Goal: Task Accomplishment & Management: Manage account settings

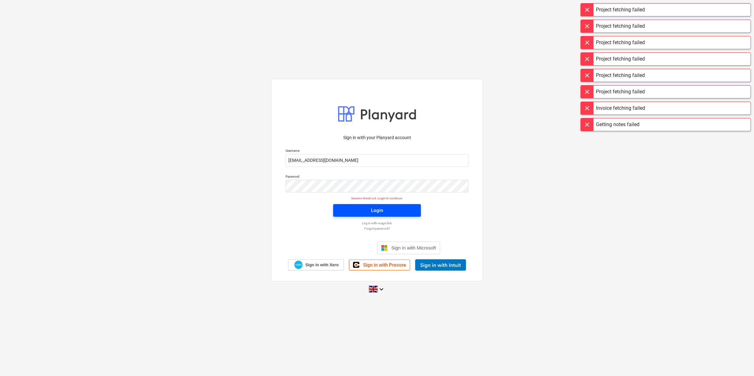
click at [377, 211] on div "Login" at bounding box center [377, 210] width 12 height 8
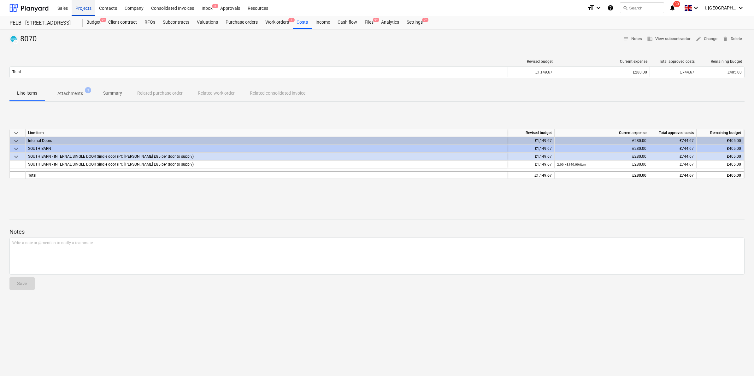
click at [85, 7] on div "Projects" at bounding box center [84, 8] width 24 height 16
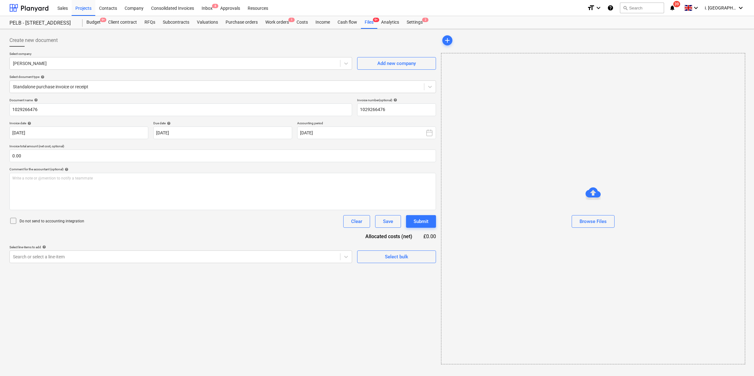
drag, startPoint x: 253, startPoint y: 4, endPoint x: 252, endPoint y: 20, distance: 15.8
click at [253, 4] on div "Resources" at bounding box center [258, 8] width 28 height 16
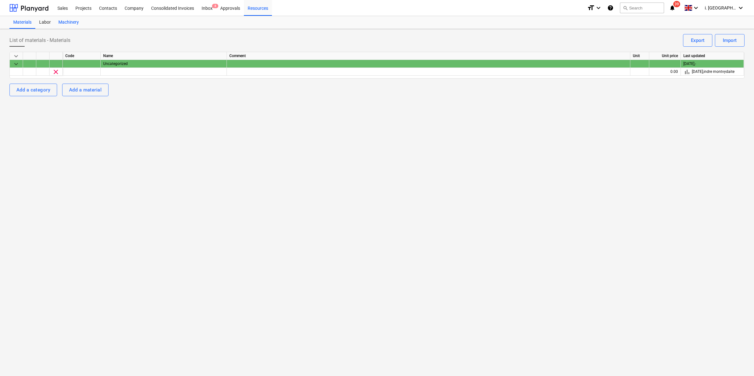
click at [68, 23] on div "Machinery" at bounding box center [69, 22] width 28 height 13
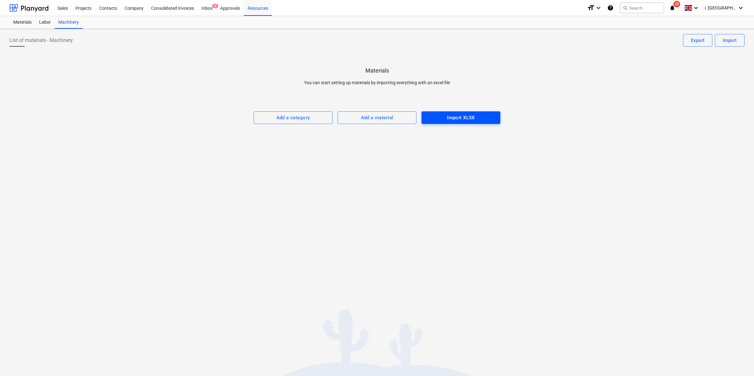
click at [460, 121] on div "Import XLSX" at bounding box center [461, 118] width 28 height 8
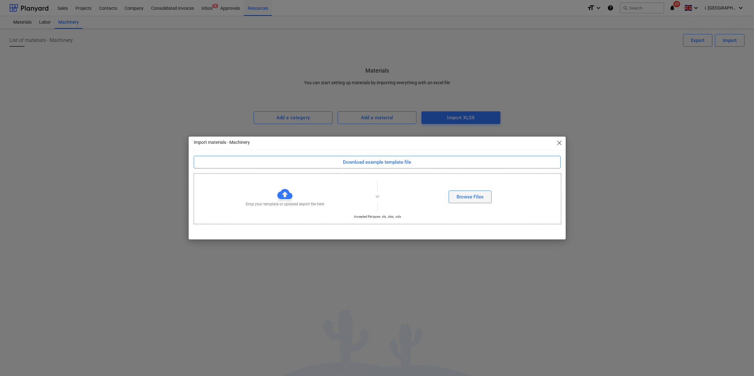
click at [465, 199] on div "Browse Files" at bounding box center [469, 197] width 27 height 8
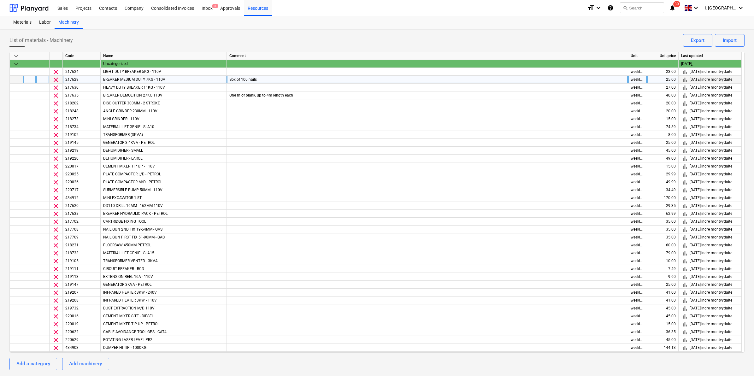
click at [243, 78] on div "Box of 100 nails" at bounding box center [427, 80] width 401 height 8
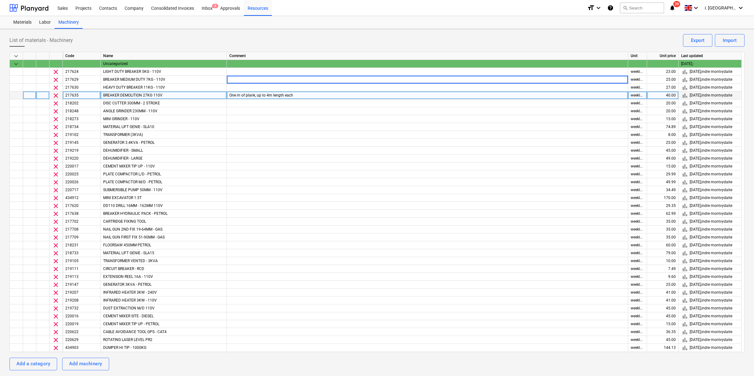
click at [282, 92] on div "One m of plank, up to 4m length each" at bounding box center [427, 95] width 401 height 8
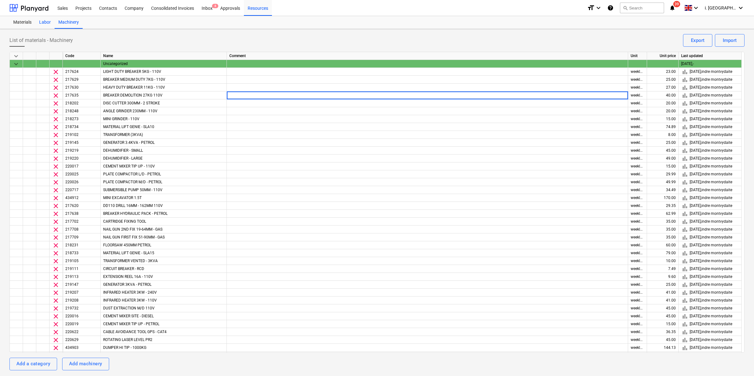
click at [47, 22] on div "Labor" at bounding box center [44, 22] width 19 height 13
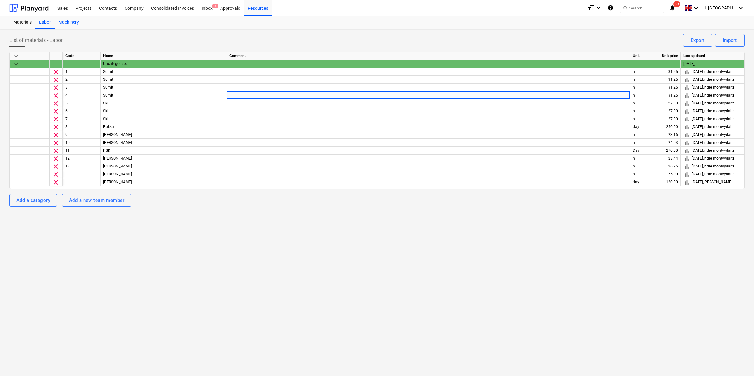
click at [76, 21] on div "Machinery" at bounding box center [69, 22] width 28 height 13
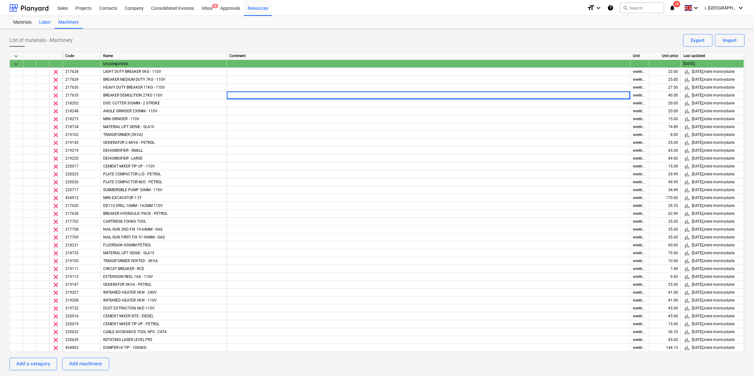
click at [44, 21] on div "Labor" at bounding box center [44, 22] width 19 height 13
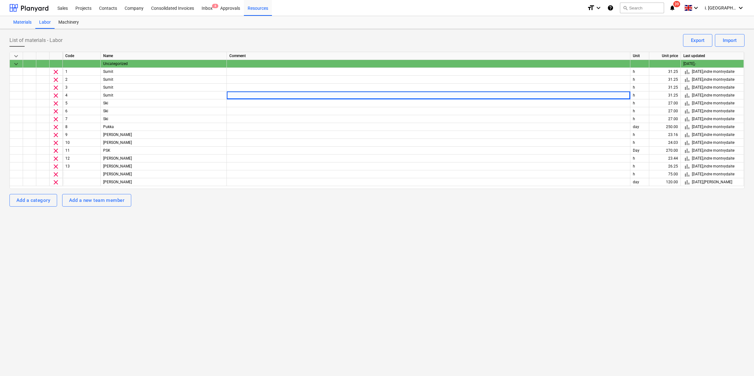
click at [24, 23] on div "Materials" at bounding box center [22, 22] width 26 height 13
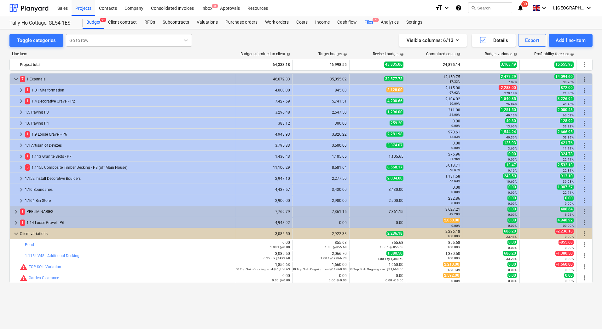
click at [363, 22] on div "Files 4" at bounding box center [369, 22] width 16 height 13
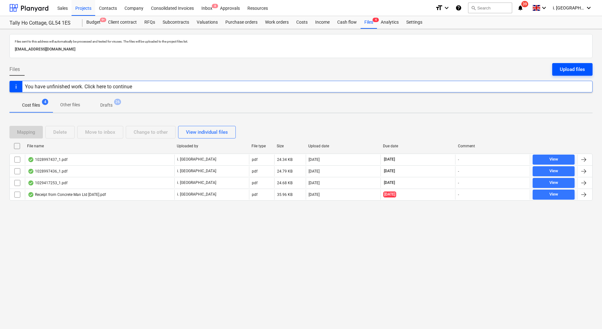
click at [576, 72] on div "Upload files" at bounding box center [572, 69] width 25 height 8
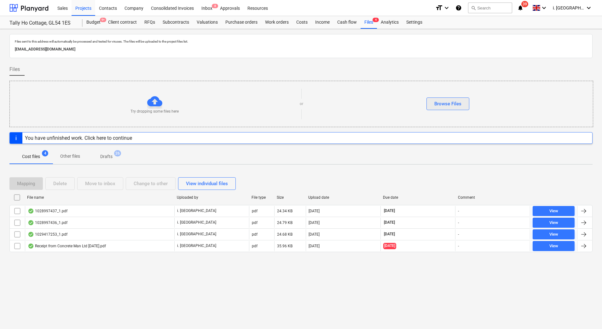
click at [435, 105] on div "Browse Files" at bounding box center [448, 104] width 27 height 8
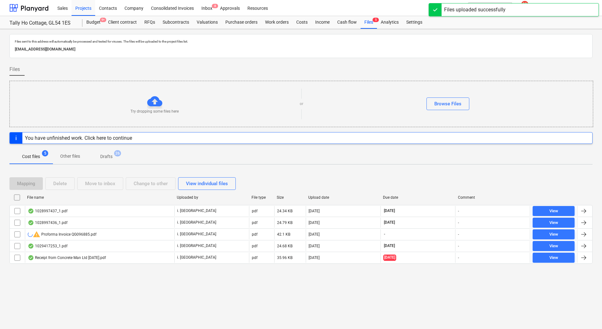
click at [44, 211] on div "1028997437_1.pdf" at bounding box center [48, 210] width 40 height 5
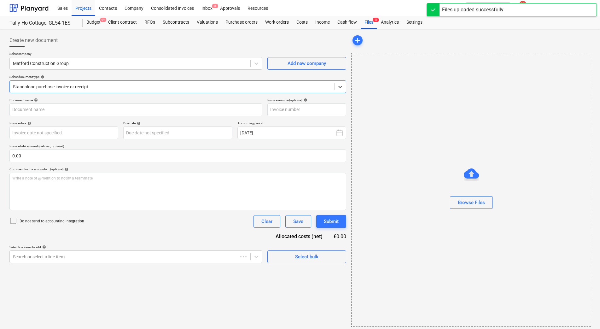
type input "1028997437"
type input "[DATE]"
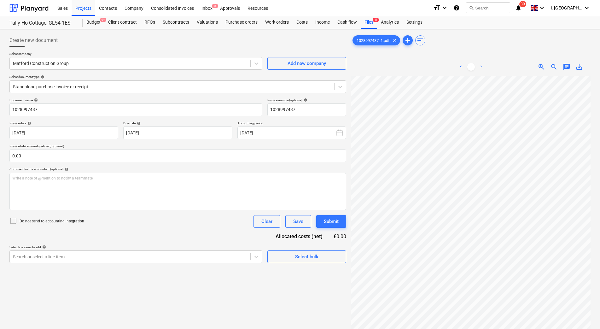
scroll to position [3, 30]
click at [371, 21] on div "Files 5" at bounding box center [369, 22] width 16 height 13
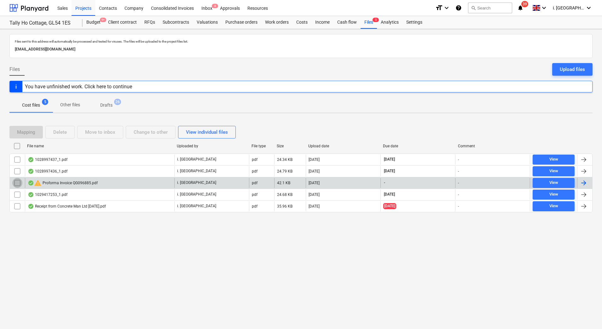
click at [16, 182] on input "checkbox" at bounding box center [17, 183] width 10 height 10
click at [35, 131] on div "Mapping" at bounding box center [26, 132] width 18 height 8
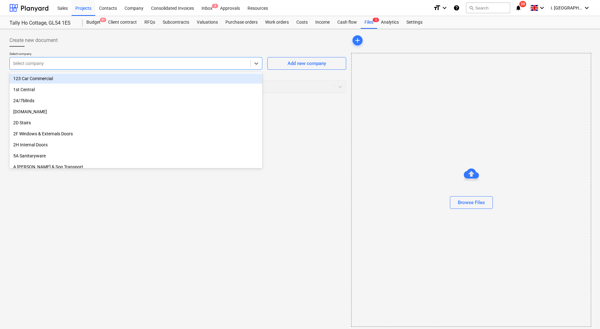
click at [147, 64] on div at bounding box center [130, 63] width 234 height 6
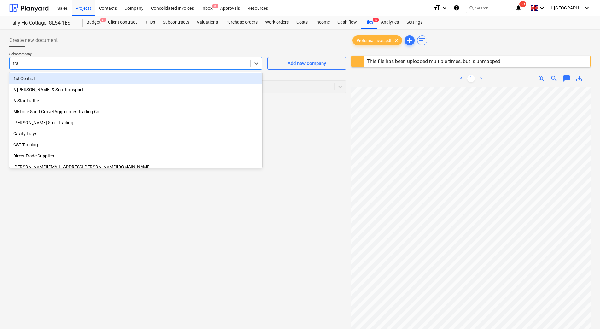
type input "trav"
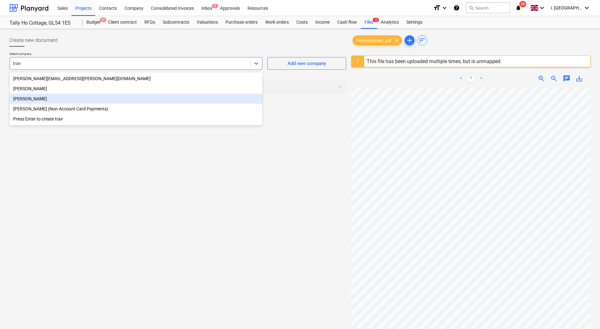
click at [136, 96] on div "[PERSON_NAME]" at bounding box center [135, 99] width 253 height 10
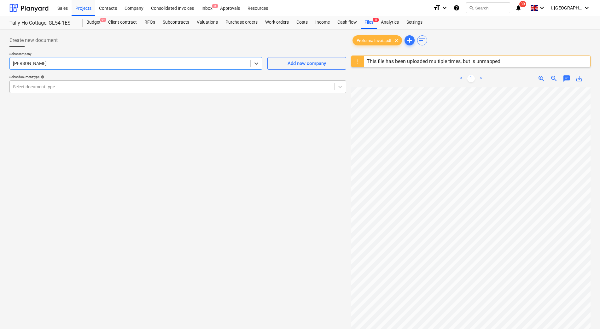
click at [127, 89] on div at bounding box center [172, 87] width 318 height 6
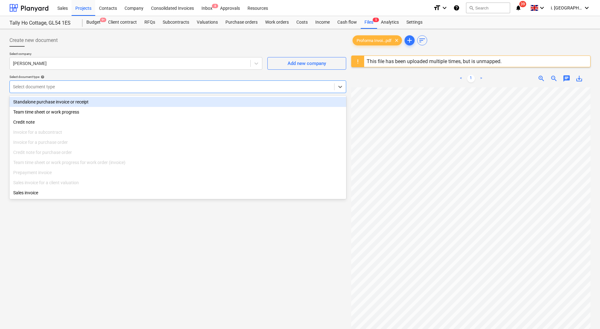
click at [129, 102] on div "Standalone purchase invoice or receipt" at bounding box center [177, 102] width 337 height 10
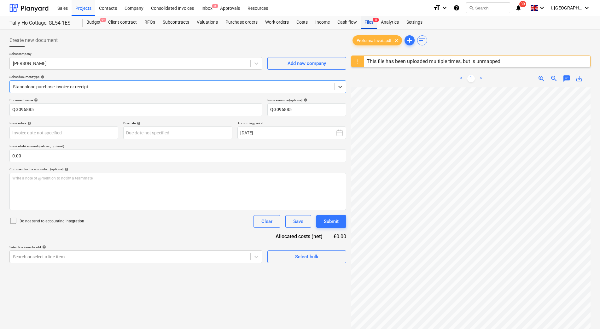
click at [371, 23] on div "Files 5" at bounding box center [369, 22] width 16 height 13
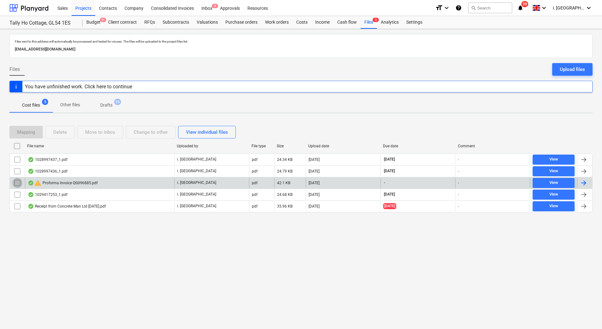
click at [13, 184] on input "checkbox" at bounding box center [17, 183] width 10 height 10
click at [114, 130] on div "Move to inbox" at bounding box center [100, 132] width 30 height 8
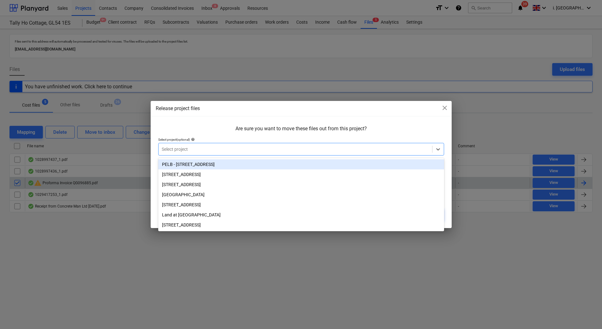
click at [273, 147] on div at bounding box center [295, 149] width 267 height 6
click at [274, 162] on div "PELB - [STREET_ADDRESS]" at bounding box center [301, 164] width 286 height 10
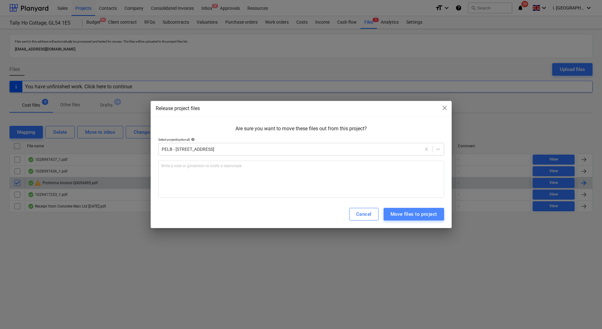
click at [416, 215] on div "Move files to project" at bounding box center [414, 214] width 47 height 8
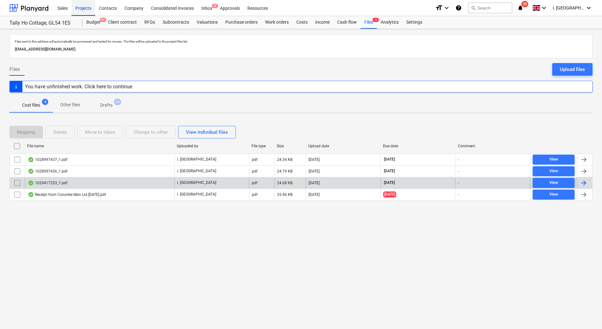
click at [90, 11] on div "Projects" at bounding box center [84, 8] width 24 height 16
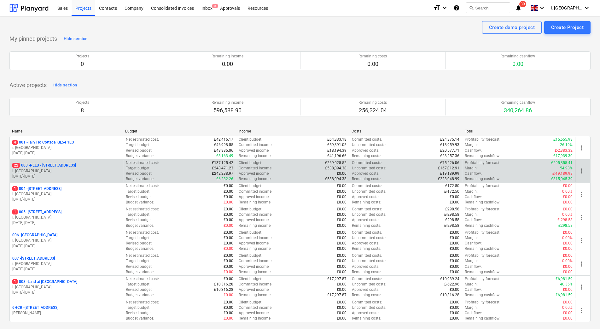
click at [76, 166] on p "22 003 - PELB - [GEOGRAPHIC_DATA], [GEOGRAPHIC_DATA], GL2 7NE" at bounding box center [44, 165] width 64 height 5
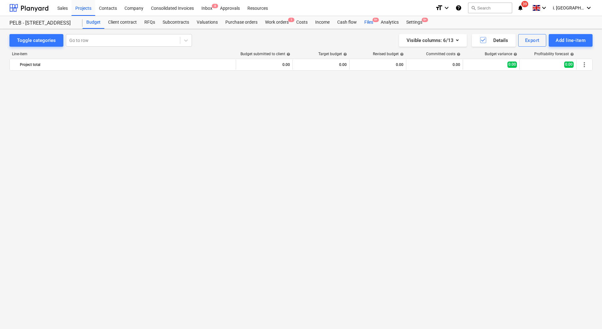
click at [368, 23] on div "Files 9+" at bounding box center [369, 22] width 16 height 13
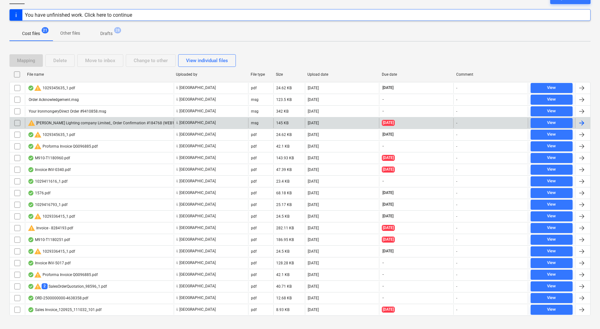
scroll to position [81, 0]
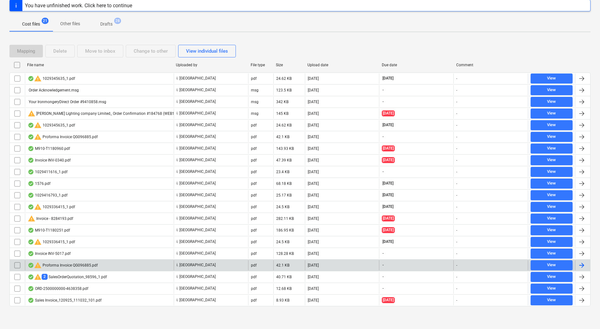
click at [17, 263] on input "checkbox" at bounding box center [17, 265] width 10 height 10
click at [59, 265] on div "warning Proforma Invoice QG096885.pdf" at bounding box center [63, 265] width 70 height 8
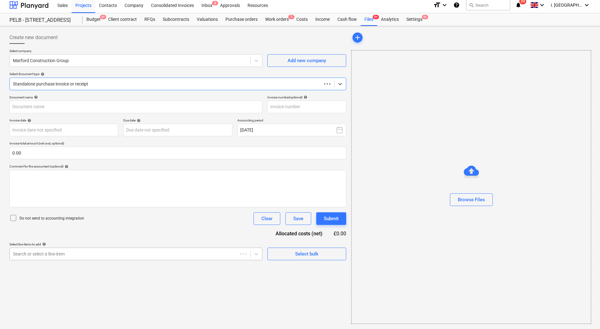
scroll to position [3, 0]
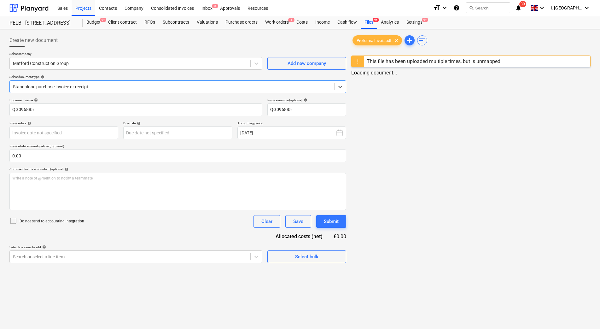
type input "QG096885"
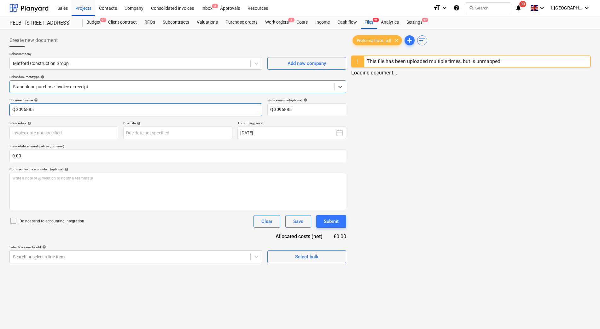
scroll to position [0, 0]
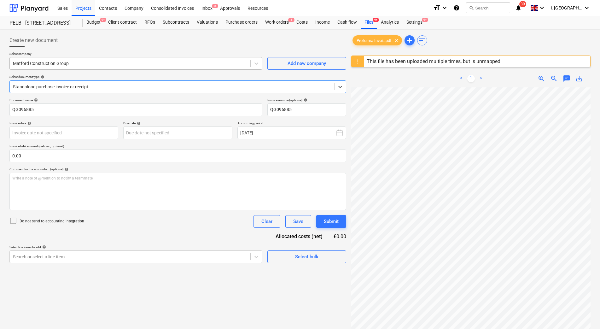
click at [150, 69] on div "Matford Construction Group" at bounding box center [135, 63] width 253 height 13
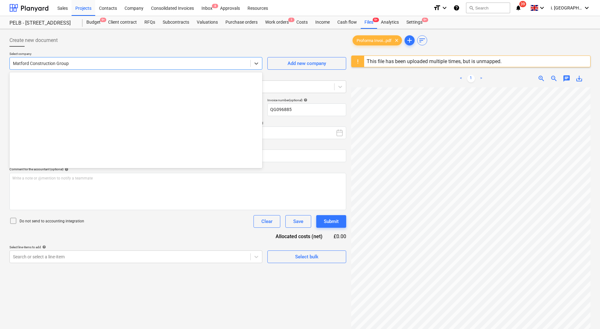
scroll to position [4890, 0]
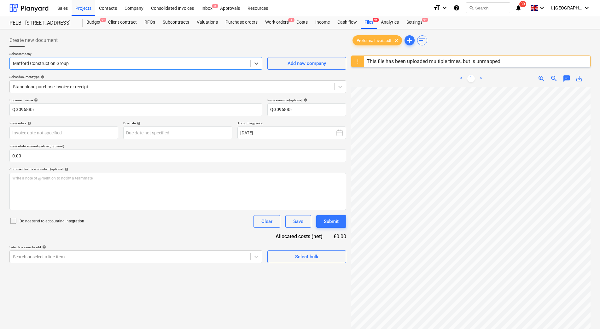
drag, startPoint x: 157, startPoint y: 59, endPoint x: 38, endPoint y: 54, distance: 118.7
click at [38, 54] on div "Select company Select is focused ,type to refine list, press Down to open the m…" at bounding box center [135, 61] width 253 height 18
click at [65, 61] on div at bounding box center [130, 63] width 234 height 6
click at [91, 65] on div at bounding box center [130, 63] width 234 height 6
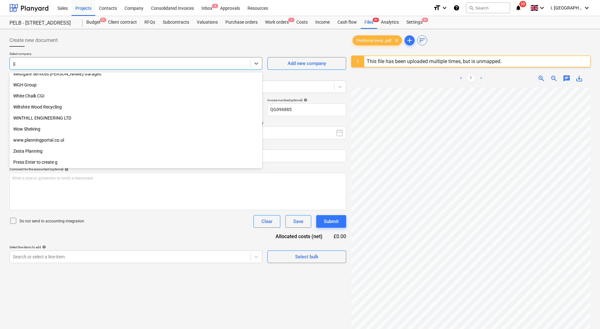
scroll to position [2864, 0]
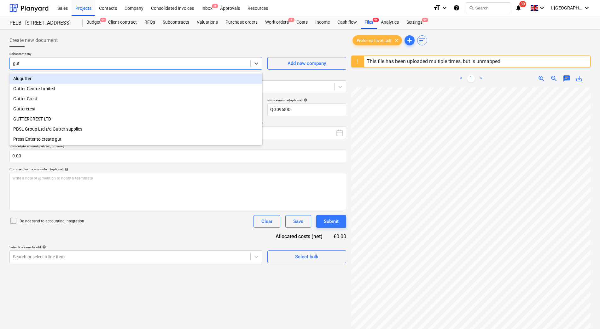
type input "[PERSON_NAME]"
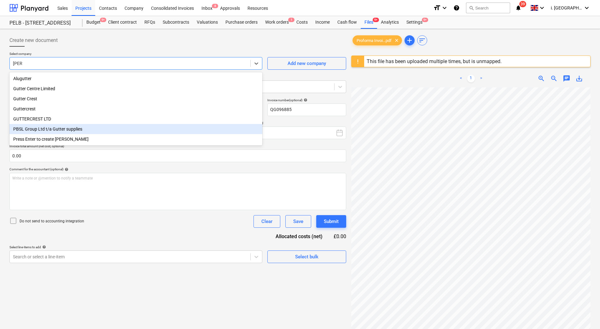
click at [87, 130] on div "PBSL Group Ltd t/a Gutter supplies" at bounding box center [135, 129] width 253 height 10
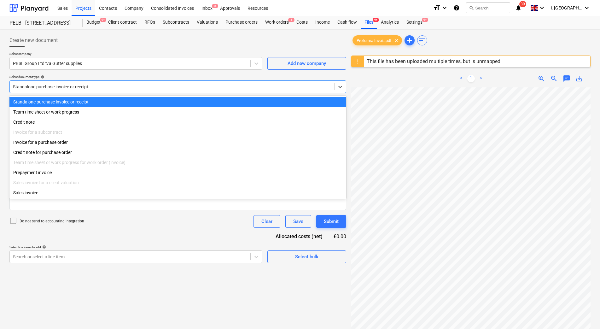
click at [107, 87] on div at bounding box center [172, 87] width 318 height 6
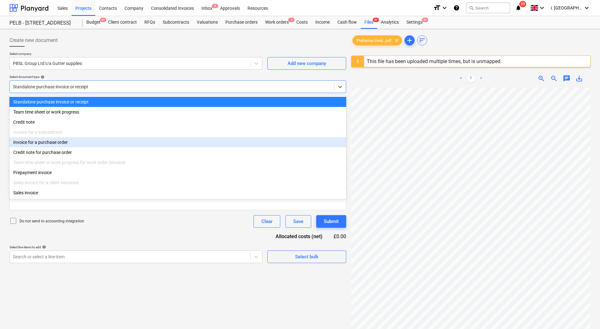
click at [108, 144] on div "Invoice for a purchase order" at bounding box center [177, 142] width 337 height 10
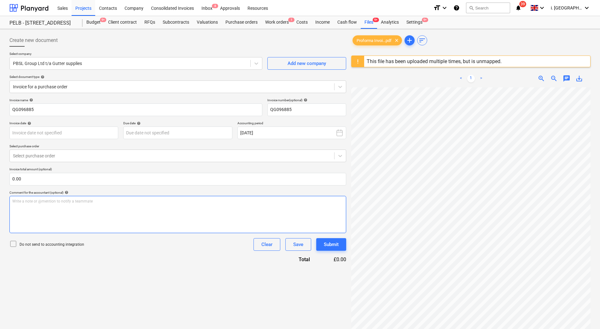
scroll to position [64, 2]
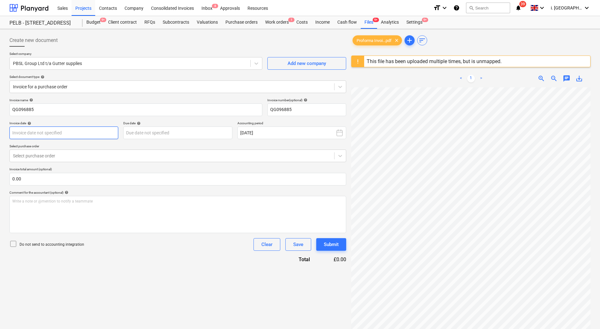
click at [103, 133] on body "Sales Projects Contacts Company Consolidated Invoices Inbox 8 Approvals Resourc…" at bounding box center [300, 164] width 600 height 329
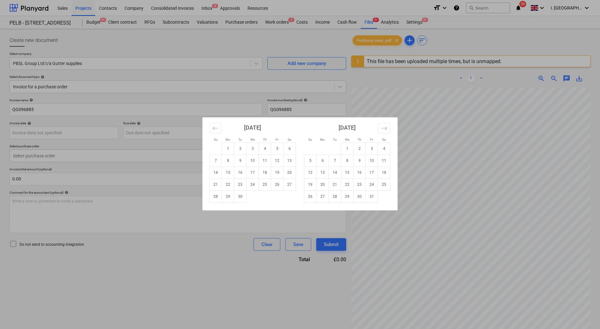
drag, startPoint x: 493, startPoint y: 183, endPoint x: 494, endPoint y: 192, distance: 9.9
click at [494, 192] on div "Su Mo Tu We Th Fr Sa Su Mo Tu We Th Fr Sa [DATE] 1 2 3 4 5 6 7 8 9 10 11 12 13 …" at bounding box center [300, 164] width 600 height 329
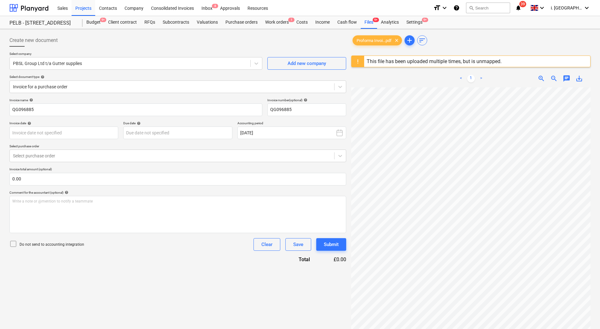
scroll to position [1, 21]
click at [87, 134] on body "Sales Projects Contacts Company Consolidated Invoices Inbox 8 Approvals Resourc…" at bounding box center [300, 164] width 600 height 329
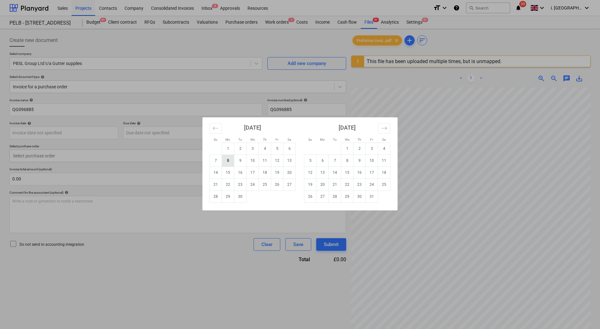
click at [225, 161] on td "8" at bounding box center [228, 161] width 12 height 12
type input "[DATE]"
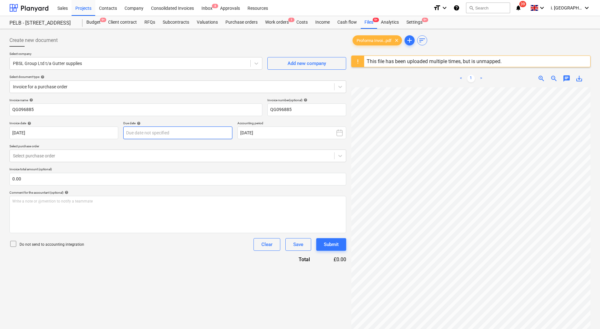
click at [199, 139] on body "Sales Projects Contacts Company Consolidated Invoices Inbox 8 Approvals Resourc…" at bounding box center [300, 164] width 600 height 329
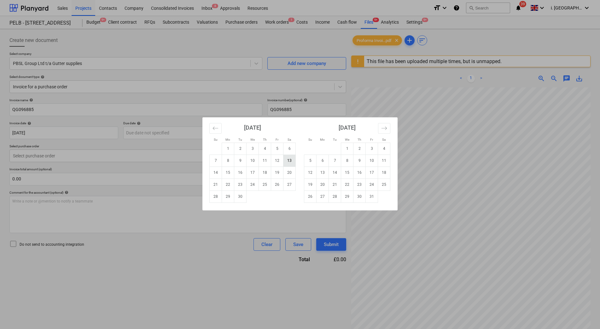
click at [292, 163] on td "13" at bounding box center [290, 161] width 12 height 12
type input "[DATE]"
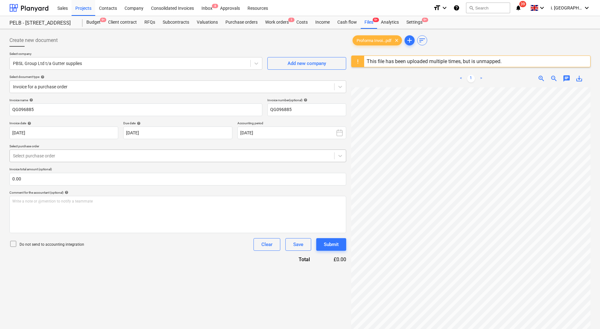
click at [105, 158] on div at bounding box center [172, 156] width 318 height 6
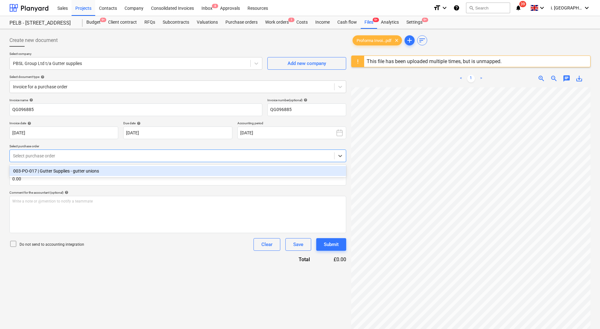
drag, startPoint x: 108, startPoint y: 172, endPoint x: 122, endPoint y: 188, distance: 21.4
click at [108, 172] on div "003-PO-017 | Gutter Supplies - gutter unions" at bounding box center [177, 171] width 337 height 10
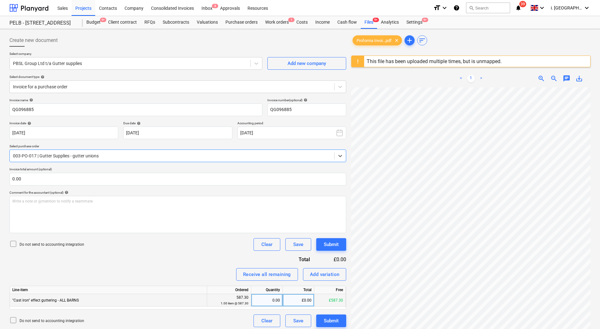
click at [270, 302] on div "0.00" at bounding box center [267, 300] width 26 height 13
type input "6"
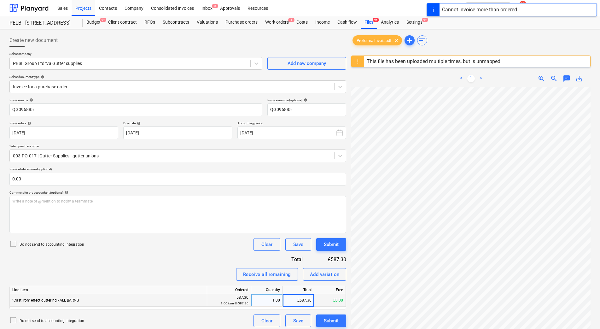
click at [267, 302] on div "1.00" at bounding box center [267, 300] width 26 height 13
type input "6"
click at [267, 301] on div "1.00" at bounding box center [267, 300] width 26 height 13
click at [301, 303] on div "£587.30" at bounding box center [299, 300] width 32 height 13
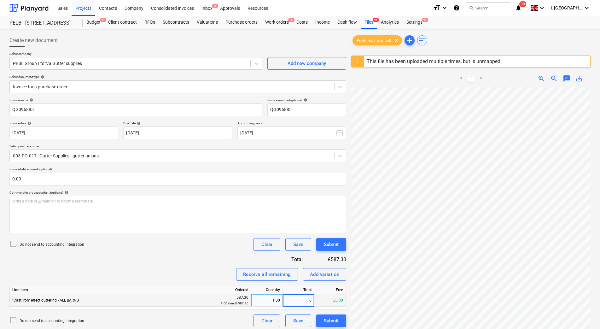
type input "60"
click at [328, 325] on div "Submit" at bounding box center [331, 321] width 15 height 8
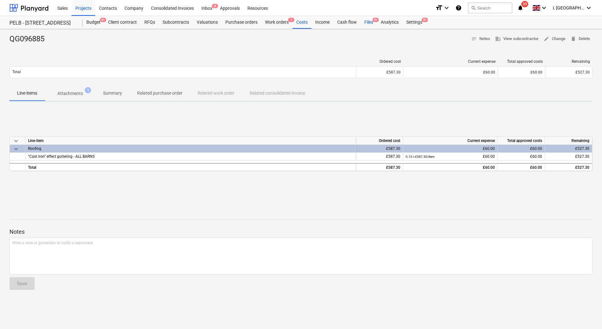
click at [372, 25] on div "Files 9+" at bounding box center [369, 22] width 16 height 13
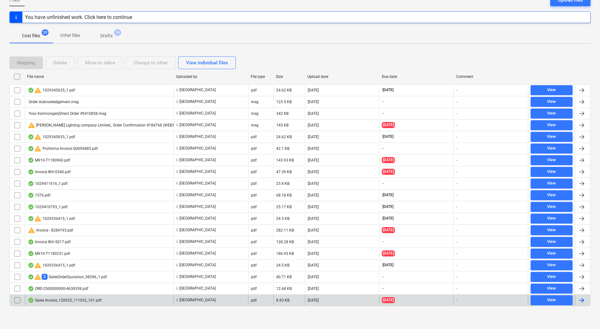
scroll to position [69, 0]
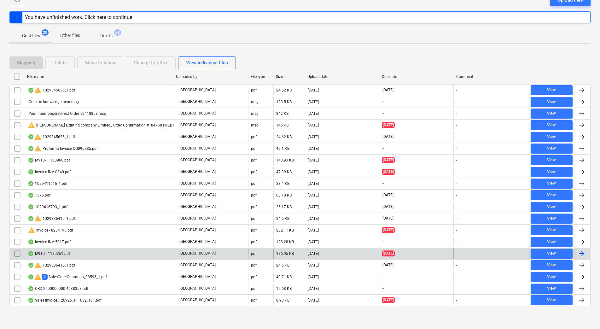
click at [47, 255] on div "M910-T1180251.pdf" at bounding box center [49, 253] width 42 height 5
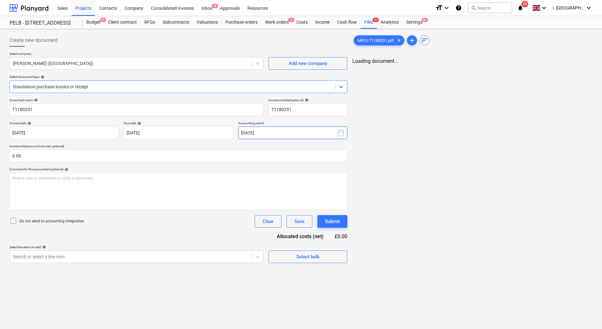
type input "T1180251"
type input "[DATE]"
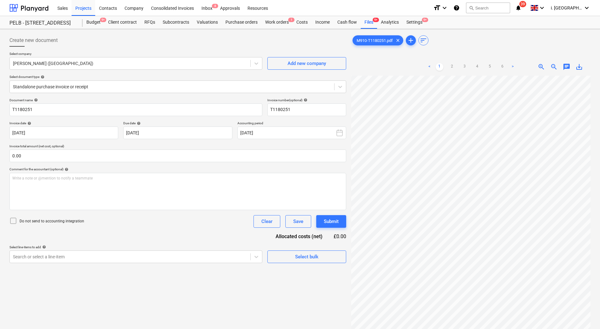
scroll to position [68, 1]
click at [368, 21] on div "Files 9+" at bounding box center [369, 22] width 16 height 13
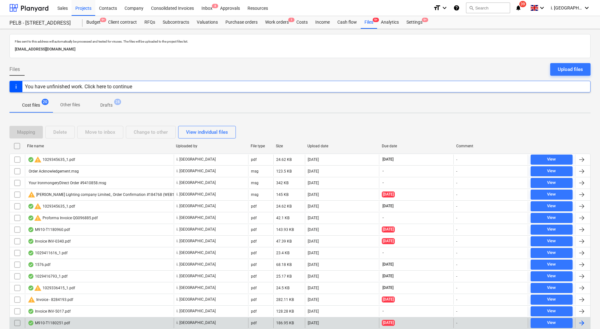
scroll to position [69, 0]
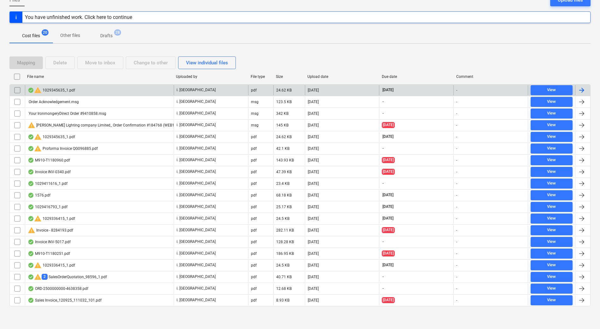
click at [45, 89] on div "warning 1029345635_1.pdf" at bounding box center [51, 90] width 47 height 8
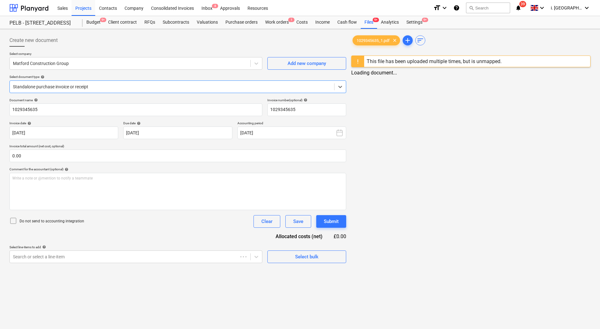
type input "1029345635"
type input "[DATE]"
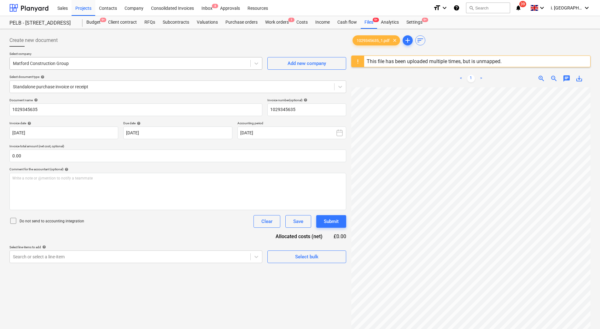
click at [209, 67] on div "Matford Construction Group" at bounding box center [130, 63] width 241 height 9
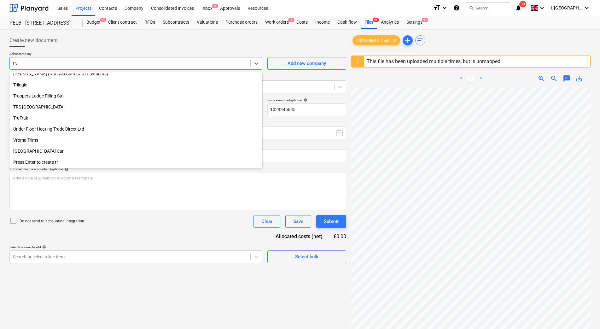
scroll to position [270, 0]
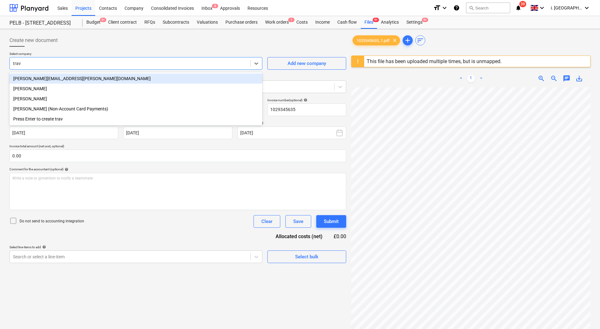
type input "travi"
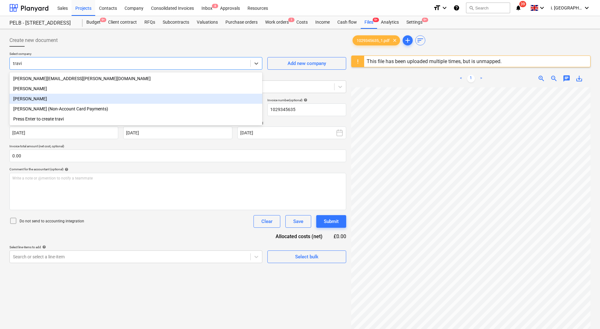
click at [158, 99] on div "[PERSON_NAME]" at bounding box center [135, 99] width 253 height 10
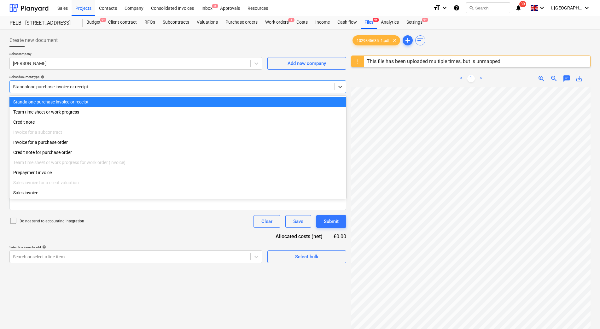
click at [119, 84] on div at bounding box center [172, 87] width 318 height 6
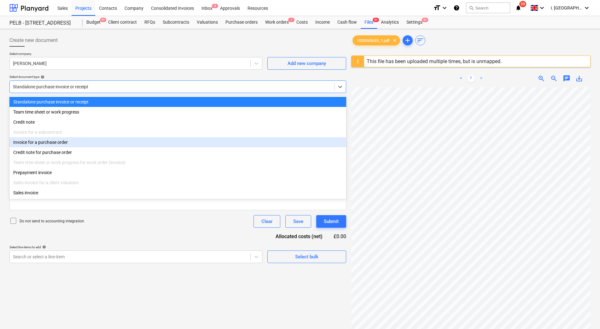
click at [107, 144] on div "Invoice for a purchase order" at bounding box center [177, 142] width 337 height 10
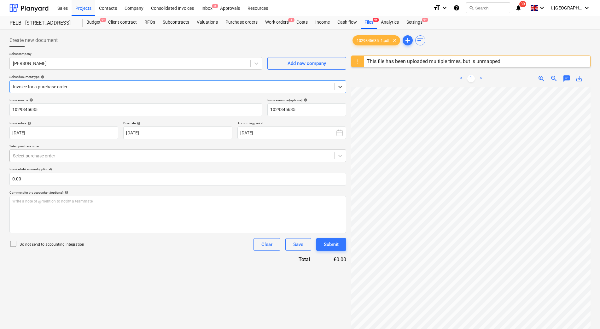
click at [84, 157] on div at bounding box center [172, 156] width 318 height 6
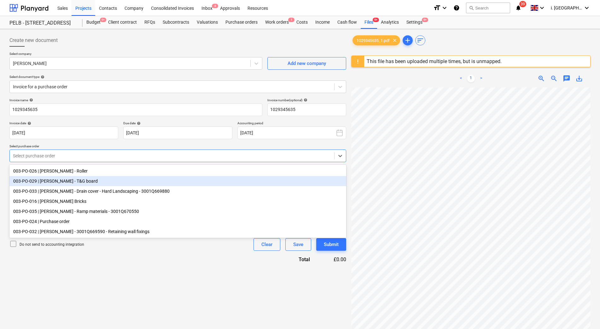
click at [95, 179] on div "003-PO-029 | [PERSON_NAME] - T&G board" at bounding box center [177, 181] width 337 height 10
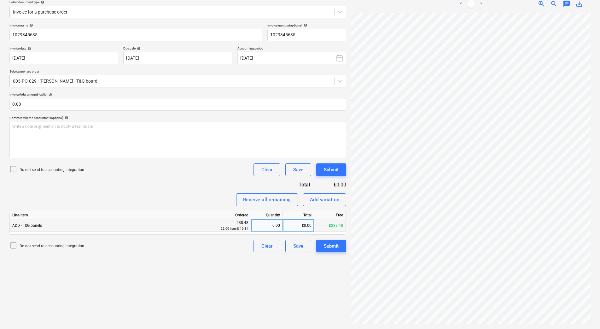
scroll to position [0, 39]
click at [275, 226] on div "0.00" at bounding box center [267, 225] width 26 height 13
type input "1"
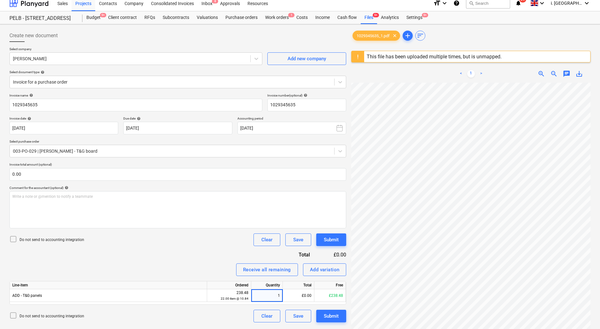
scroll to position [0, 0]
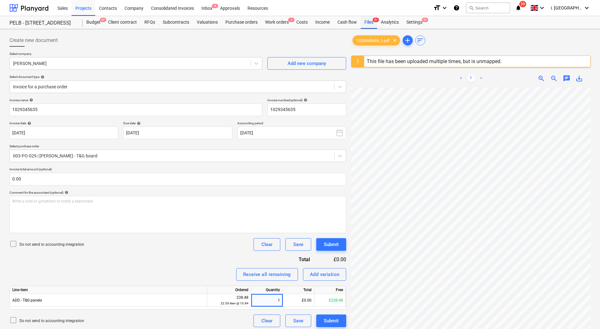
click at [366, 21] on div "Files 9+" at bounding box center [369, 22] width 16 height 13
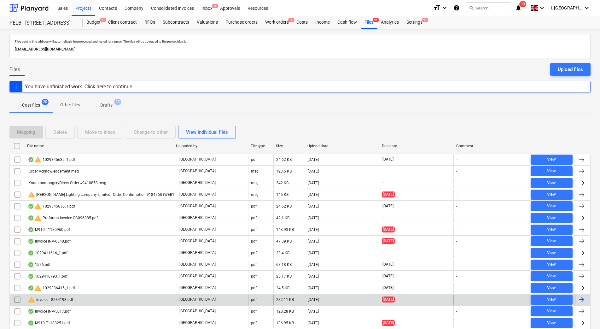
scroll to position [69, 0]
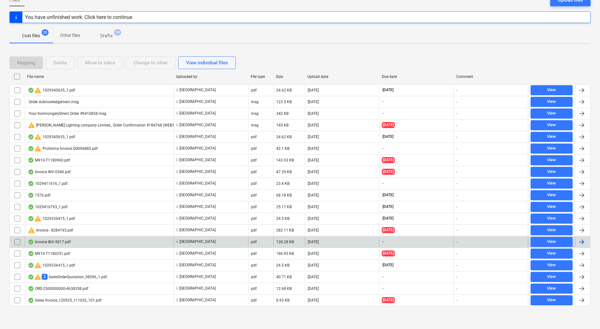
click at [53, 241] on div "Invoice INV-5017.pdf" at bounding box center [49, 241] width 43 height 5
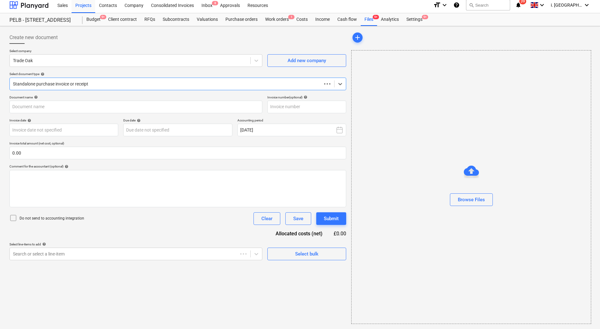
scroll to position [3, 0]
type input "INV-5017"
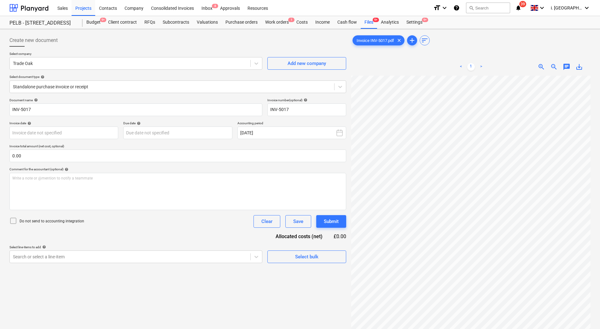
scroll to position [15, 13]
click at [149, 87] on div at bounding box center [172, 87] width 318 height 6
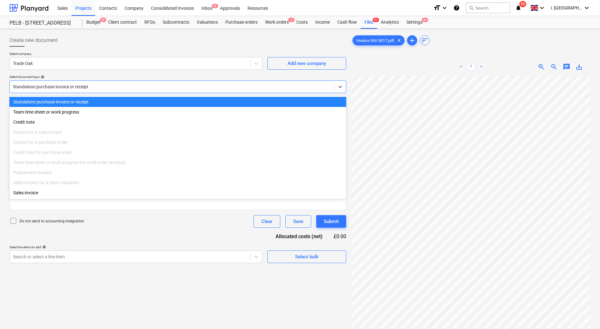
click at [152, 89] on div at bounding box center [172, 87] width 318 height 6
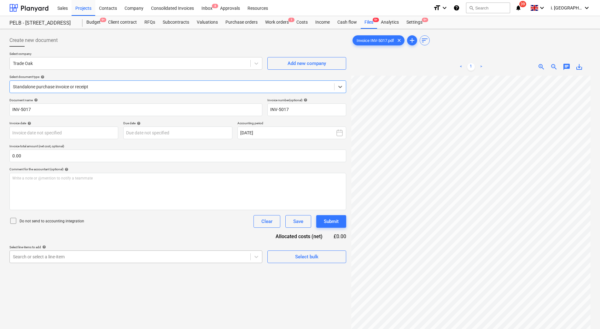
click at [192, 259] on body "Sales Projects Contacts Company Consolidated Invoices Inbox 8 Approvals Resourc…" at bounding box center [300, 164] width 600 height 329
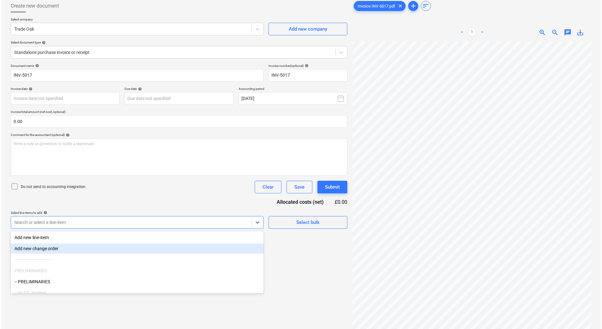
scroll to position [35, 0]
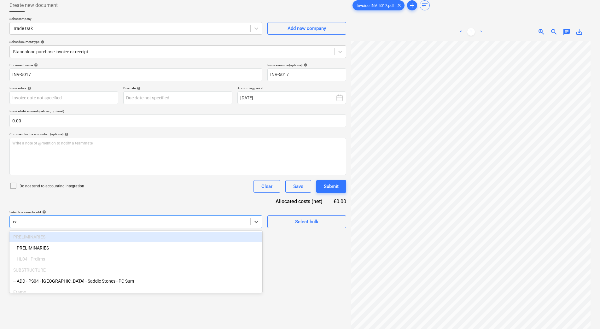
type input "car"
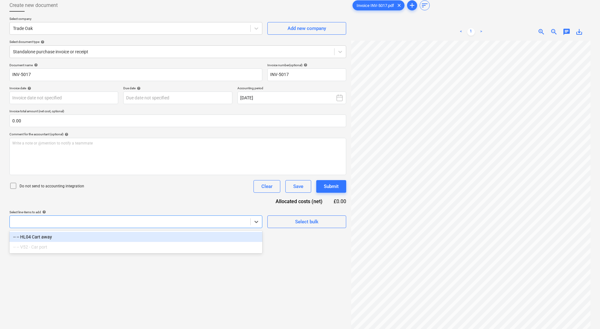
click at [213, 215] on div at bounding box center [135, 221] width 253 height 13
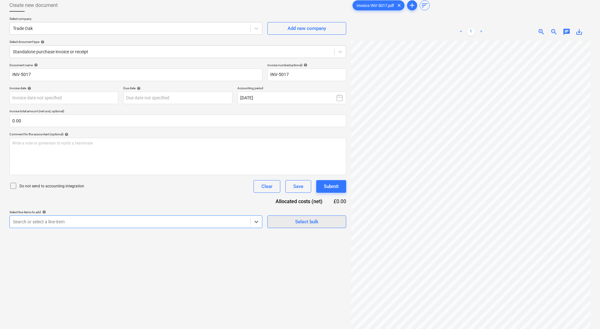
click at [280, 223] on span "Select bulk" at bounding box center [306, 222] width 63 height 8
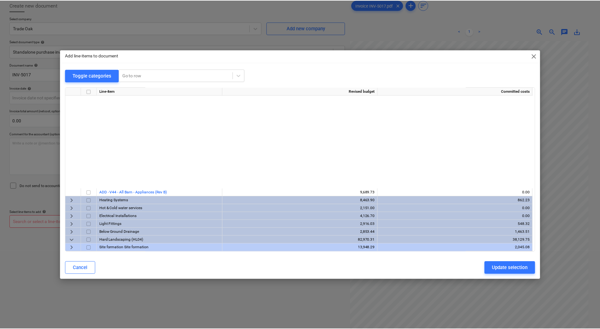
scroll to position [309, 0]
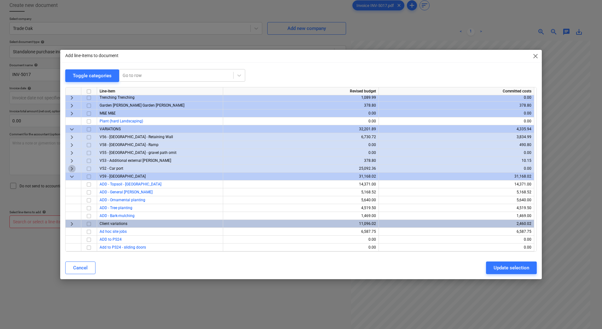
click at [73, 168] on span "keyboard_arrow_right" at bounding box center [72, 169] width 8 height 8
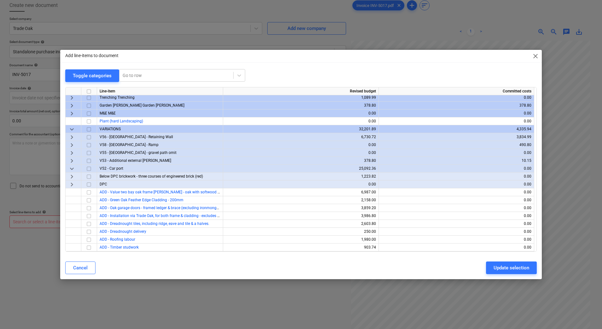
drag, startPoint x: 494, startPoint y: 292, endPoint x: 442, endPoint y: 287, distance: 52.3
click at [442, 287] on div "Add line-items to document close Toggle categories Go to row Line-item Revised …" at bounding box center [301, 164] width 602 height 329
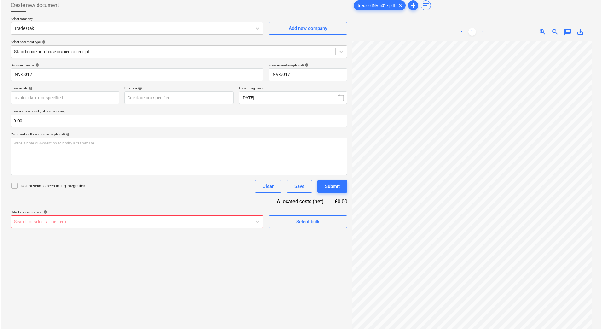
scroll to position [20, 42]
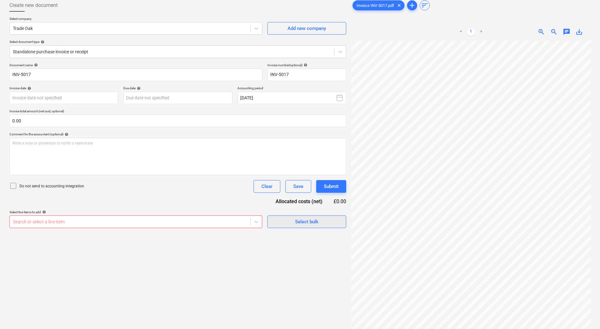
click at [284, 222] on span "Select bulk" at bounding box center [306, 222] width 63 height 8
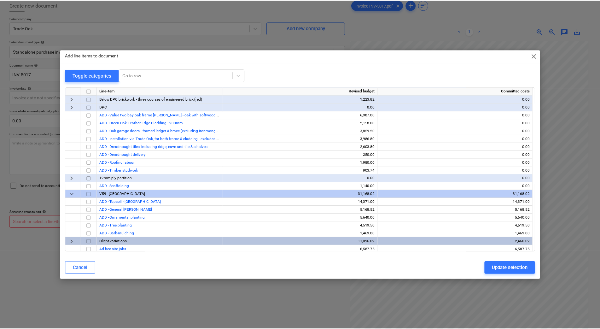
scroll to position [388, 0]
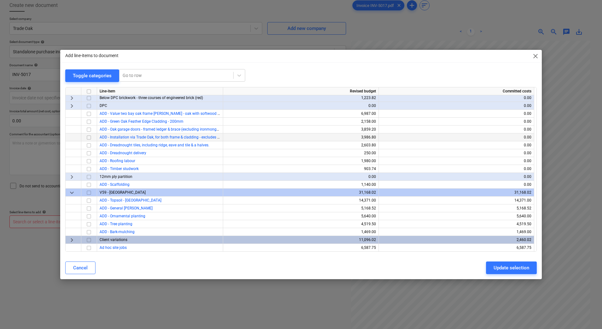
click at [87, 137] on input "checkbox" at bounding box center [89, 137] width 8 height 8
click at [516, 267] on div "Update selection" at bounding box center [512, 268] width 36 height 8
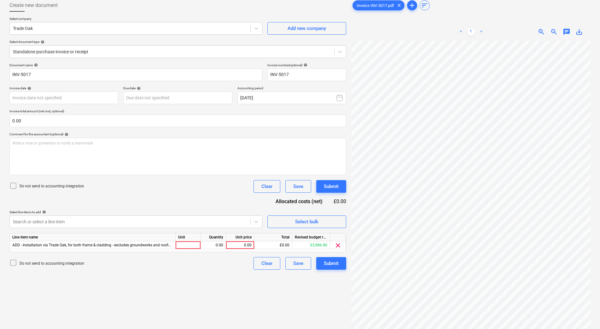
scroll to position [35, 29]
click at [191, 245] on div at bounding box center [188, 245] width 25 height 8
type input "1"
click at [254, 242] on div "0.00" at bounding box center [240, 245] width 28 height 8
type input "3398.20"
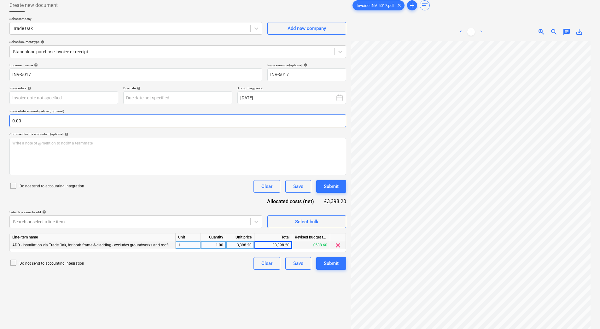
scroll to position [27, 24]
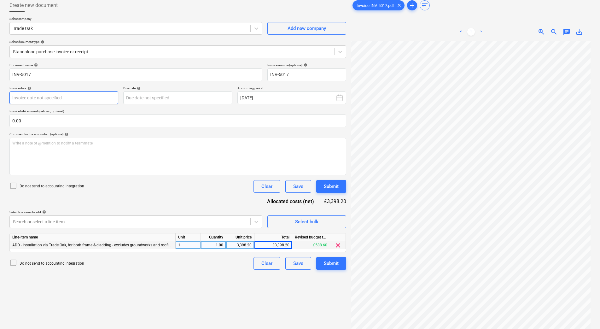
click at [81, 97] on body "Sales Projects Contacts Company Consolidated Invoices Inbox 8 Approvals Resourc…" at bounding box center [300, 129] width 600 height 329
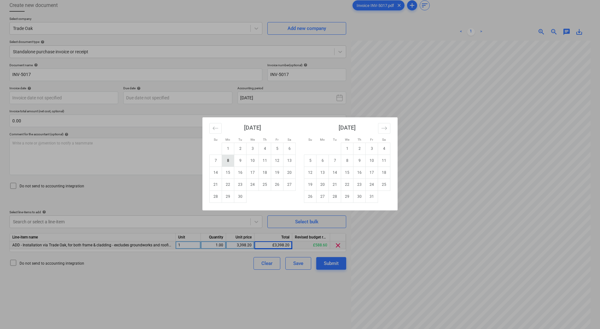
click at [228, 161] on td "8" at bounding box center [228, 161] width 12 height 12
type input "[DATE]"
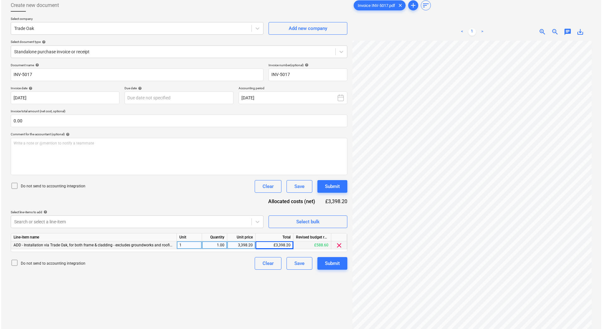
scroll to position [19, 34]
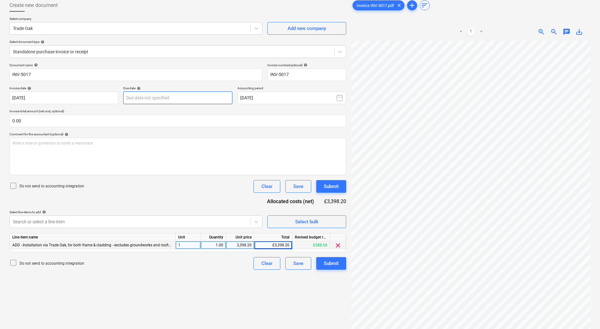
click at [192, 101] on body "Sales Projects Contacts Company Consolidated Invoices Inbox 8 Approvals Resourc…" at bounding box center [300, 129] width 600 height 329
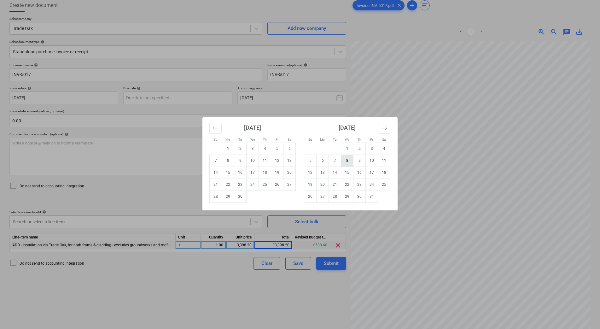
click at [343, 163] on td "8" at bounding box center [347, 161] width 12 height 12
type input "[DATE]"
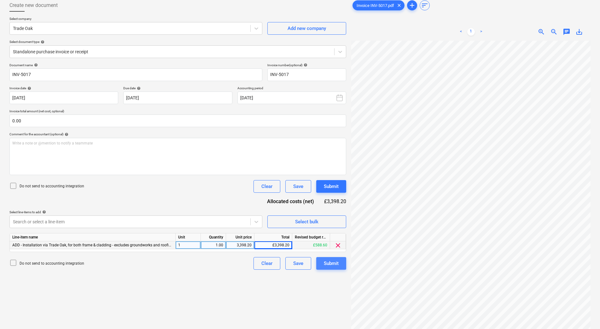
click at [339, 262] on button "Submit" at bounding box center [331, 263] width 30 height 13
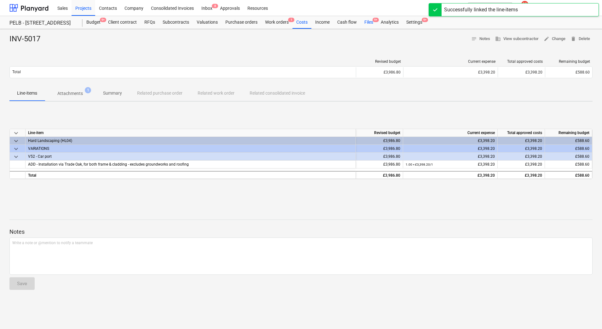
click at [370, 22] on div "Files 9+" at bounding box center [369, 22] width 16 height 13
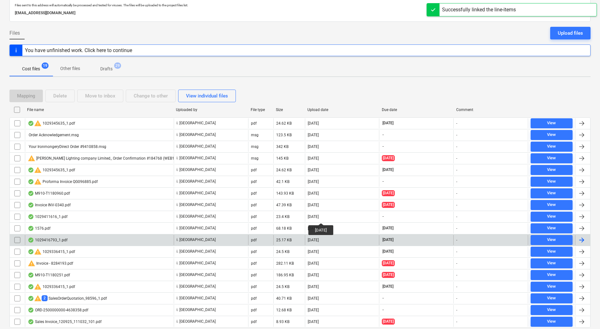
scroll to position [58, 0]
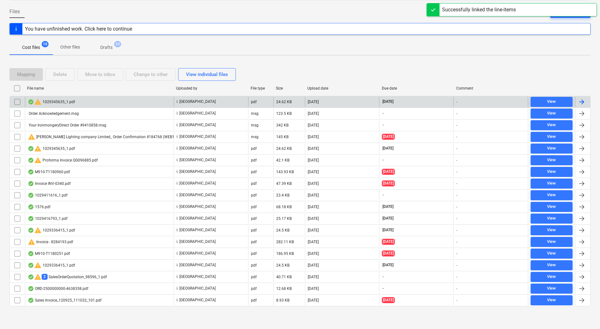
click at [55, 101] on div "warning 1029345635_1.pdf" at bounding box center [51, 102] width 47 height 8
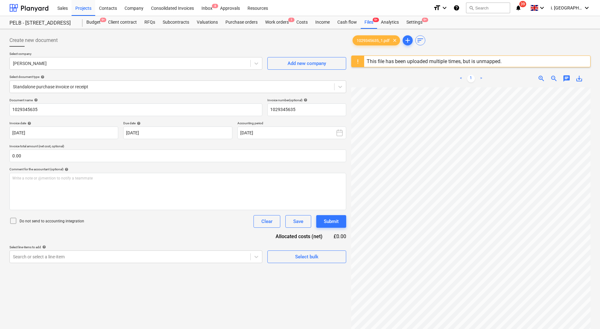
scroll to position [7, 30]
click at [364, 15] on div "Sales Projects Contacts Company Consolidated Invoices Inbox 8 Approvals Resourc…" at bounding box center [241, 8] width 375 height 16
click at [371, 20] on div "Files 9+" at bounding box center [369, 22] width 16 height 13
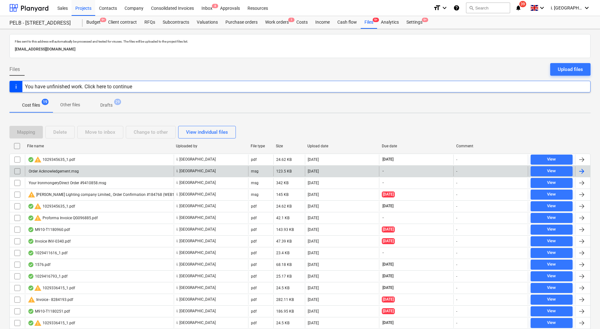
click at [74, 172] on div "Order Acknowledgement.msg" at bounding box center [53, 171] width 51 height 4
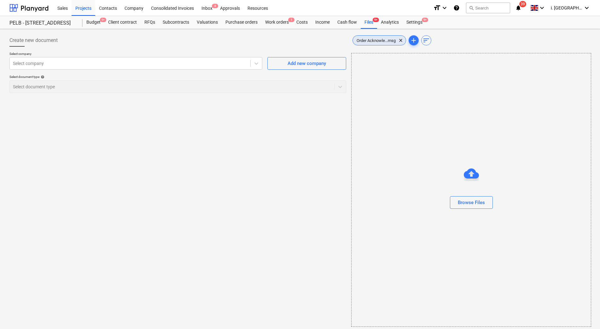
click at [369, 40] on span "Order Acknowle...msg" at bounding box center [376, 40] width 47 height 5
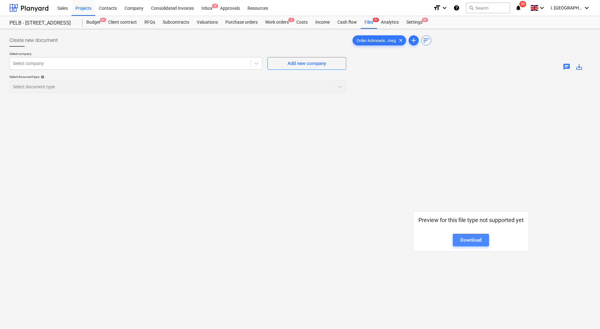
click at [473, 243] on div "Download" at bounding box center [470, 240] width 21 height 8
click at [577, 69] on span "save_alt" at bounding box center [580, 67] width 8 height 8
click at [470, 240] on div "Download" at bounding box center [470, 240] width 21 height 8
drag, startPoint x: 383, startPoint y: 158, endPoint x: 411, endPoint y: 65, distance: 97.3
click at [383, 158] on div "Preview for this file type not supported yet Download" at bounding box center [470, 231] width 239 height 311
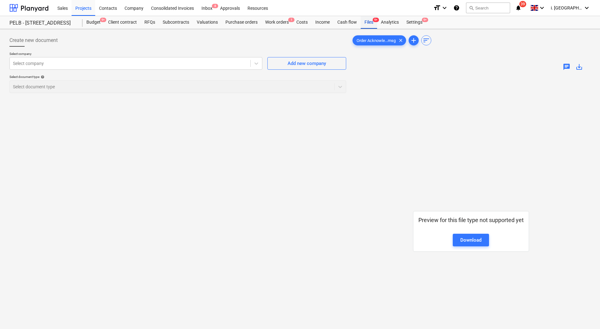
click at [373, 21] on span "9+" at bounding box center [376, 20] width 6 height 4
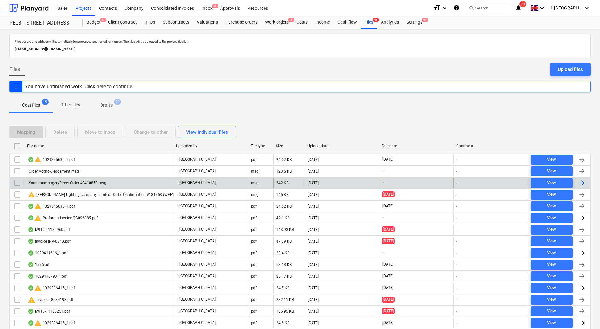
click at [81, 182] on div "Your IronmongeryDirect Order #9410858.msg" at bounding box center [67, 183] width 79 height 4
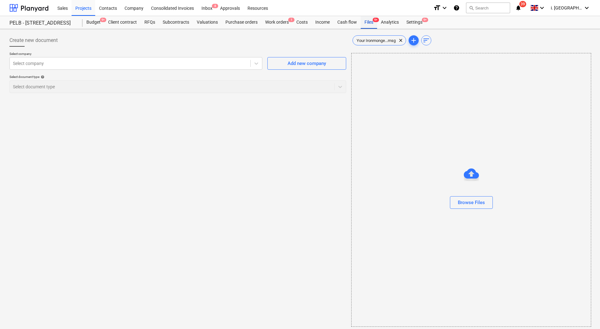
click at [365, 23] on div "Files 9+" at bounding box center [369, 22] width 16 height 13
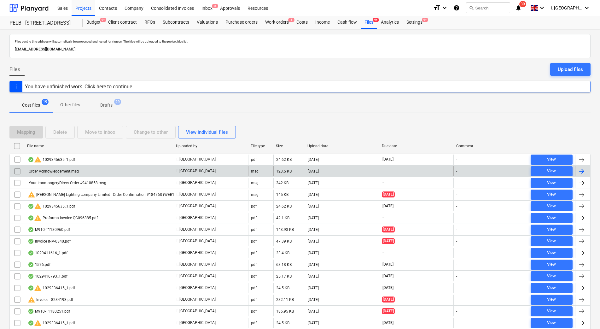
click at [17, 172] on input "checkbox" at bounding box center [17, 171] width 10 height 10
click at [62, 133] on div "Delete" at bounding box center [60, 132] width 14 height 8
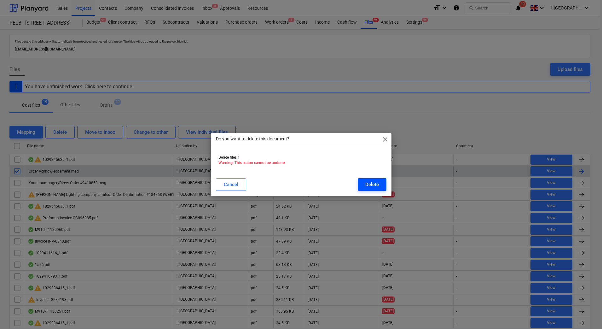
click at [371, 181] on div "Delete" at bounding box center [373, 184] width 14 height 8
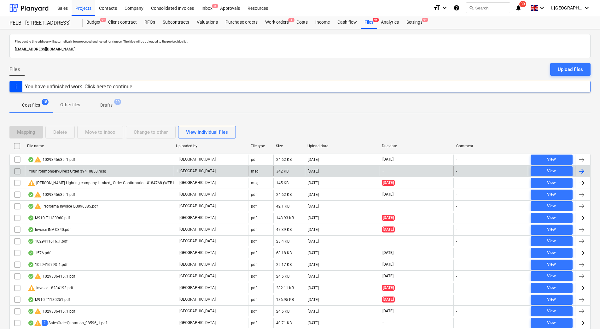
click at [31, 172] on div "Your IronmongeryDirect Order #9410858.msg" at bounding box center [67, 171] width 79 height 4
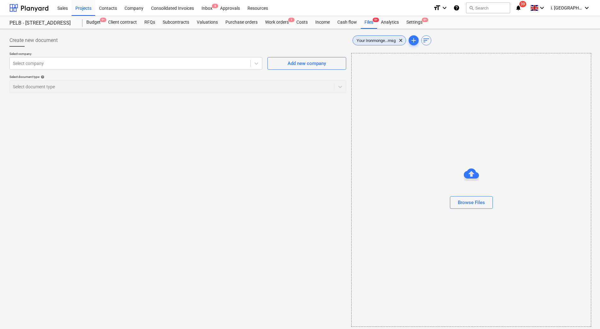
click at [387, 44] on div "Your Ironmonge...msg clear" at bounding box center [380, 40] width 54 height 10
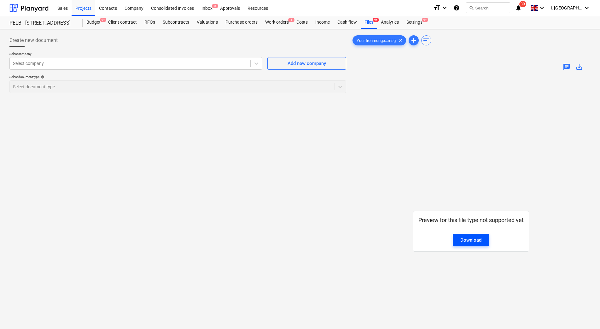
click at [476, 239] on div "Download" at bounding box center [470, 240] width 21 height 8
drag, startPoint x: 167, startPoint y: 136, endPoint x: 203, endPoint y: 104, distance: 48.7
click at [167, 136] on div "Create new document Select company Select company Add new company Select docume…" at bounding box center [178, 211] width 342 height 358
click at [196, 188] on div "Create new document Select company Select company Add new company Select docume…" at bounding box center [178, 211] width 342 height 358
click at [368, 24] on div "Files 9+" at bounding box center [369, 22] width 16 height 13
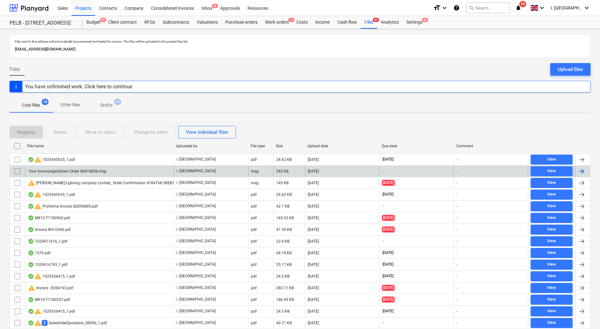
click at [16, 172] on input "checkbox" at bounding box center [17, 171] width 10 height 10
click at [67, 171] on div "Your IronmongeryDirect Order #9410858.msg" at bounding box center [67, 171] width 79 height 4
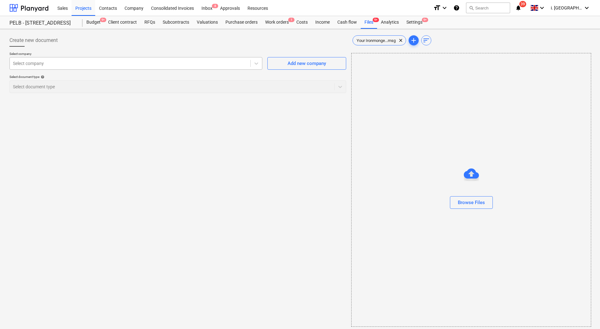
click at [124, 67] on div "Select company" at bounding box center [130, 63] width 241 height 9
click at [184, 64] on div at bounding box center [130, 63] width 234 height 6
click at [210, 91] on div "Select document type help Select document type" at bounding box center [177, 84] width 337 height 18
click at [243, 66] on div at bounding box center [130, 63] width 234 height 6
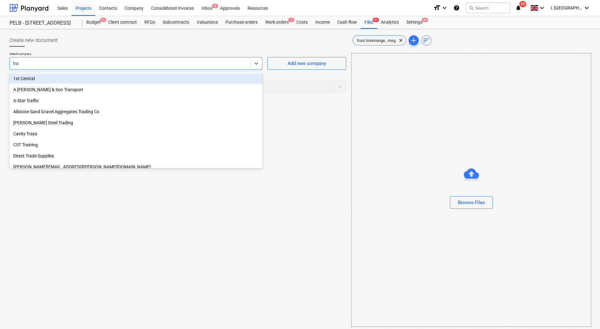
type input "trav"
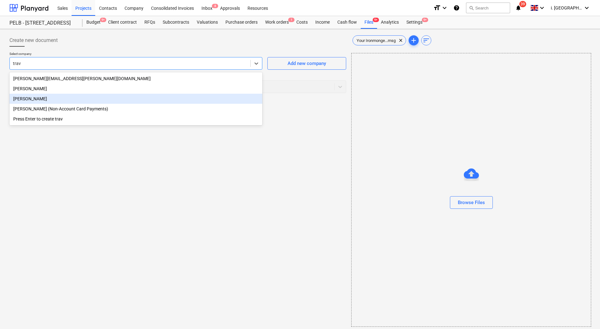
click at [112, 100] on div "[PERSON_NAME]" at bounding box center [135, 99] width 253 height 10
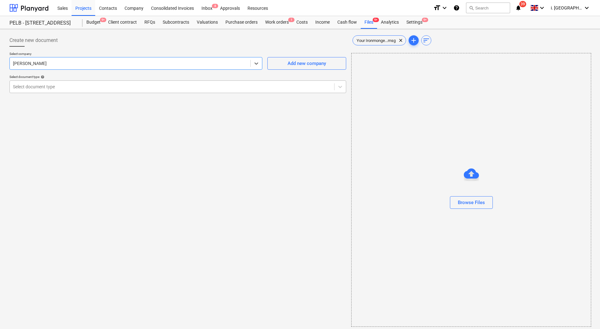
click at [180, 89] on div at bounding box center [172, 87] width 318 height 6
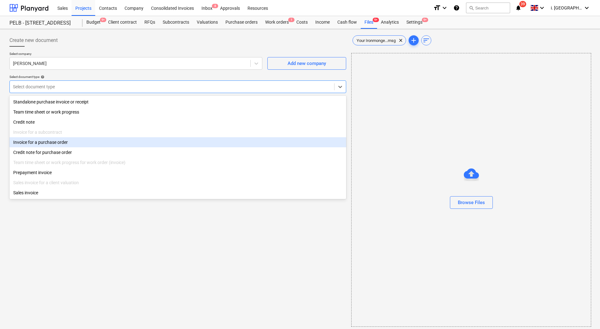
click at [168, 147] on div "Invoice for a purchase order" at bounding box center [177, 142] width 337 height 10
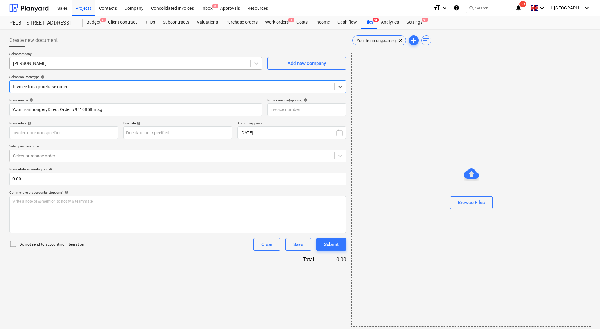
click at [179, 65] on div at bounding box center [130, 63] width 234 height 6
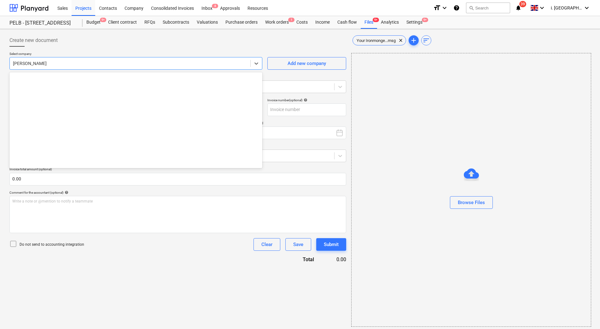
scroll to position [8246, 0]
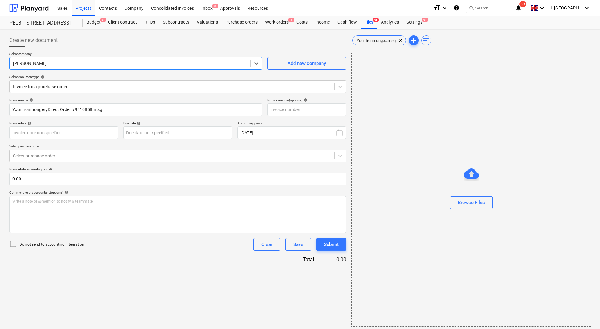
drag, startPoint x: 179, startPoint y: 65, endPoint x: 0, endPoint y: 60, distance: 178.6
click at [0, 62] on html "Sales Projects Contacts Company Consolidated Invoices Inbox 8 Approvals Resourc…" at bounding box center [300, 164] width 600 height 329
drag, startPoint x: 94, startPoint y: 62, endPoint x: 100, endPoint y: 68, distance: 8.0
click at [94, 62] on div at bounding box center [130, 63] width 234 height 6
drag, startPoint x: 113, startPoint y: 63, endPoint x: -2, endPoint y: 62, distance: 114.8
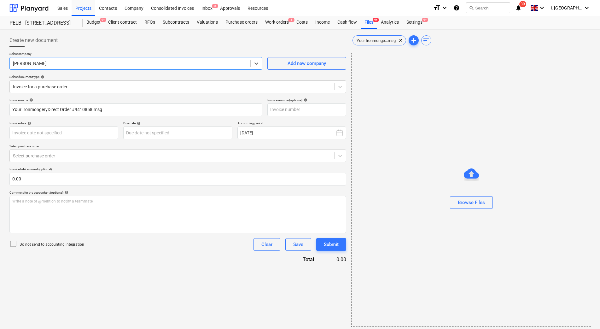
click at [0, 62] on html "Sales Projects Contacts Company Consolidated Invoices Inbox 8 Approvals Resourc…" at bounding box center [300, 164] width 600 height 329
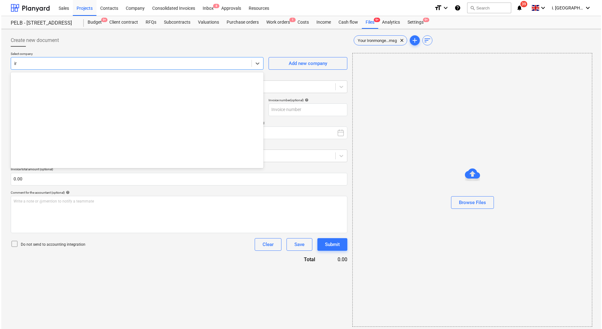
scroll to position [579, 0]
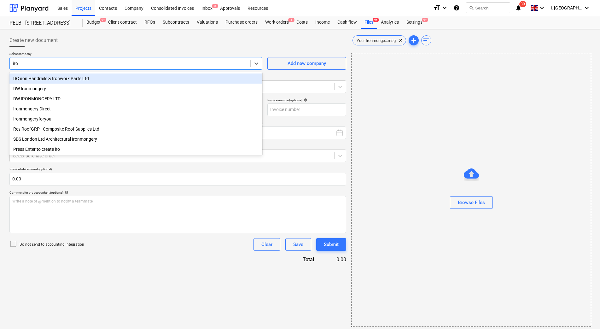
type input "iron"
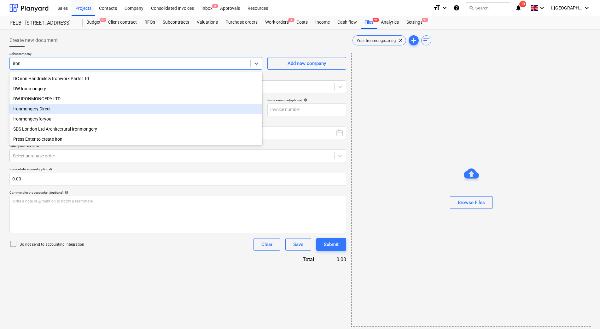
click at [77, 113] on div "Ironmongery Direct" at bounding box center [135, 109] width 253 height 10
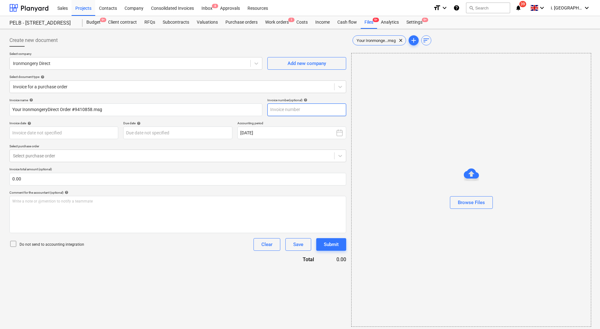
click at [291, 112] on input "text" at bounding box center [306, 109] width 79 height 13
type input "9410858"
click at [84, 125] on div "Invoice date help" at bounding box center [63, 123] width 109 height 4
click at [85, 129] on body "Sales Projects Contacts Company Consolidated Invoices Inbox 8 Approvals Resourc…" at bounding box center [300, 164] width 600 height 329
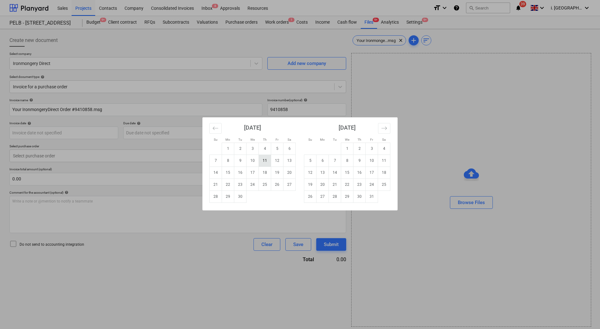
click at [267, 162] on td "11" at bounding box center [265, 161] width 12 height 12
type input "[DATE]"
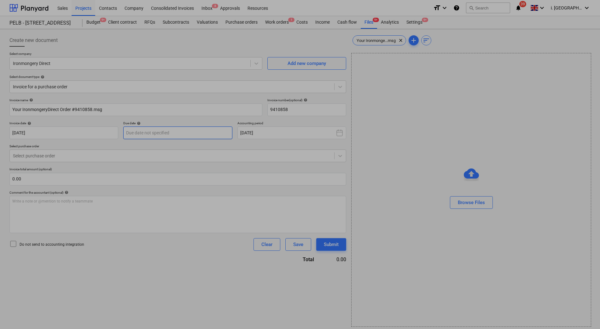
click at [177, 135] on body "Sales Projects Contacts Company Consolidated Invoices Inbox 8 Approvals Resourc…" at bounding box center [300, 164] width 600 height 329
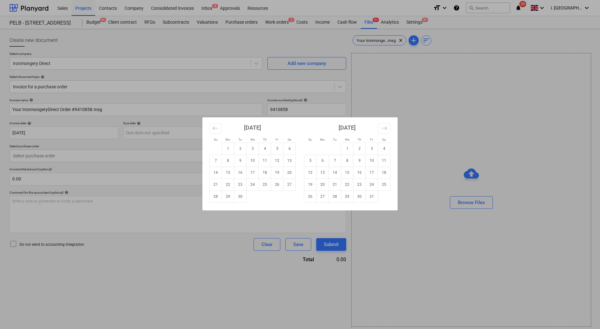
drag, startPoint x: 385, startPoint y: 165, endPoint x: 180, endPoint y: 168, distance: 204.4
click at [385, 165] on td "11" at bounding box center [384, 161] width 12 height 12
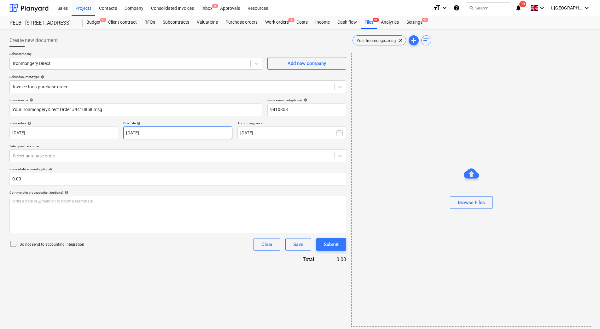
click at [167, 138] on body "Sales Projects Contacts Company Consolidated Invoices Inbox 8 Approvals Resourc…" at bounding box center [300, 164] width 600 height 329
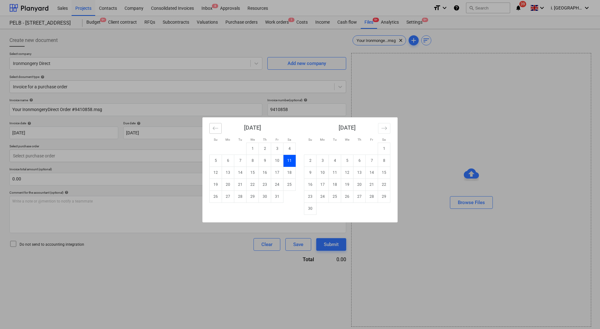
click at [218, 132] on button "Move backward to switch to the previous month." at bounding box center [215, 128] width 12 height 11
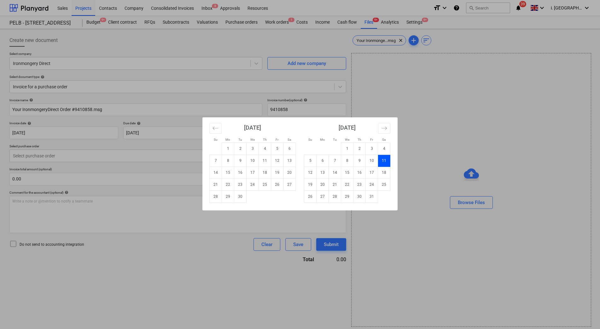
click at [383, 162] on td "11" at bounding box center [384, 161] width 12 height 12
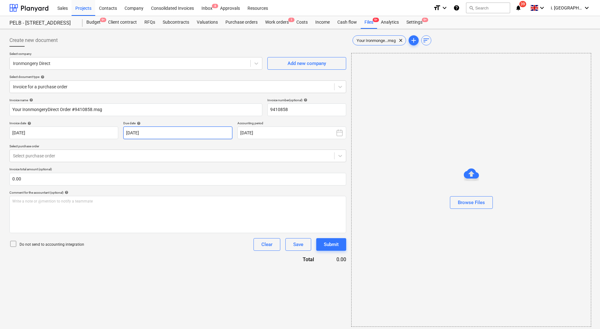
click at [133, 131] on body "Sales Projects Contacts Company Consolidated Invoices Inbox 8 Approvals Resourc…" at bounding box center [300, 164] width 600 height 329
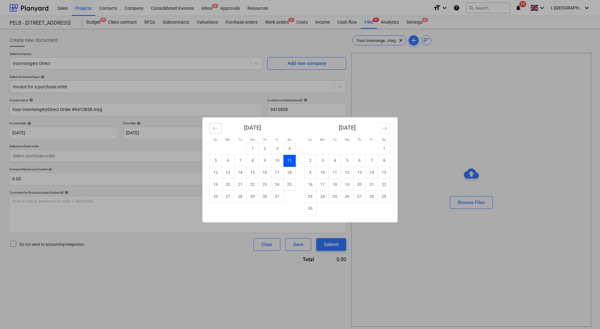
click at [214, 129] on icon "Move backward to switch to the previous month." at bounding box center [215, 127] width 5 height 3
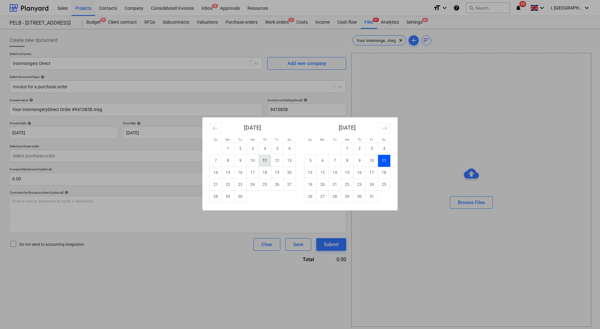
click at [264, 162] on td "11" at bounding box center [265, 161] width 12 height 12
type input "[DATE]"
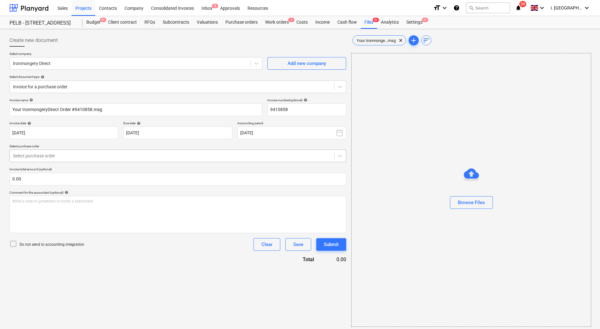
click at [152, 154] on div at bounding box center [172, 156] width 318 height 6
click at [150, 157] on div at bounding box center [172, 156] width 318 height 6
drag, startPoint x: 134, startPoint y: 197, endPoint x: 134, endPoint y: 193, distance: 3.8
click at [134, 197] on div "Write a note or @mention to notify a teammate [PERSON_NAME]" at bounding box center [177, 214] width 337 height 37
click at [146, 87] on div at bounding box center [172, 87] width 318 height 6
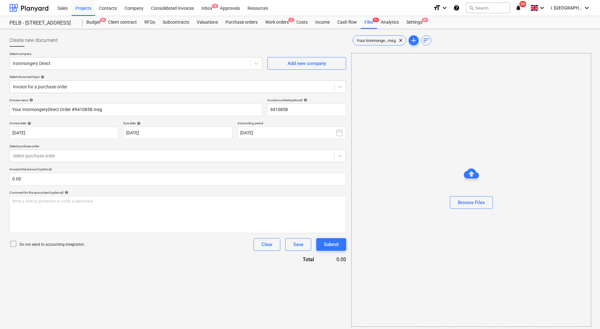
drag, startPoint x: 138, startPoint y: 235, endPoint x: 117, endPoint y: 191, distance: 48.6
click at [138, 234] on div "Invoice name help Your IronmongeryDirect Order #9410858.msg Invoice number (opt…" at bounding box center [177, 180] width 337 height 165
click at [98, 156] on div at bounding box center [172, 156] width 318 height 6
click at [117, 89] on div at bounding box center [172, 87] width 318 height 6
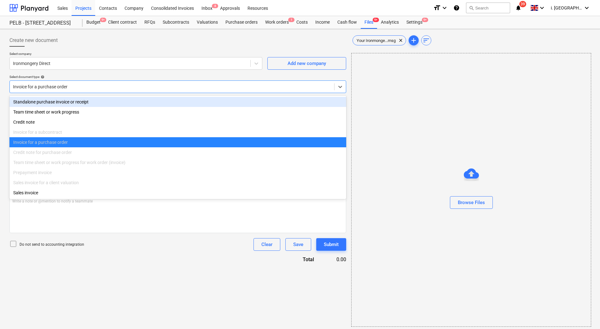
click at [121, 104] on div "Standalone purchase invoice or receipt" at bounding box center [177, 102] width 337 height 10
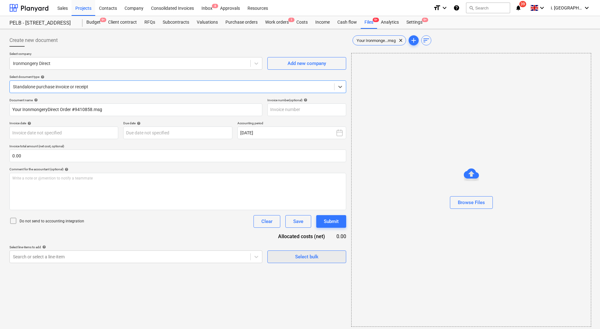
click at [278, 258] on span "Select bulk" at bounding box center [306, 257] width 63 height 8
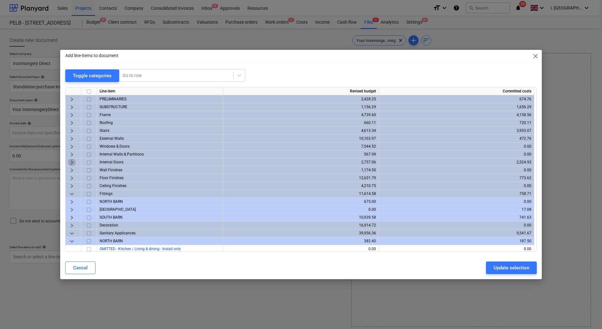
click at [71, 163] on span "keyboard_arrow_right" at bounding box center [72, 162] width 8 height 8
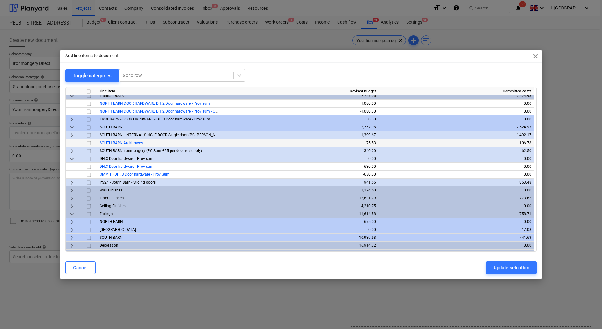
scroll to position [67, 0]
click at [69, 184] on span "keyboard_arrow_right" at bounding box center [72, 182] width 8 height 8
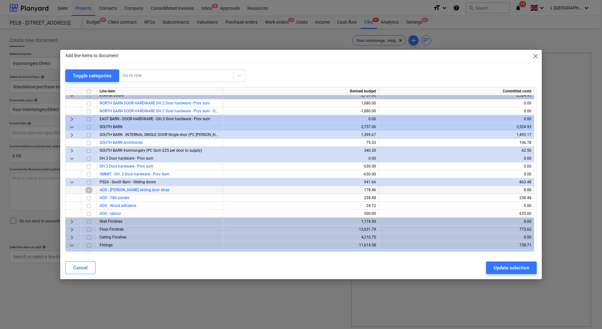
click at [91, 190] on input "checkbox" at bounding box center [89, 190] width 8 height 8
drag, startPoint x: 517, startPoint y: 268, endPoint x: 507, endPoint y: 267, distance: 10.5
click at [517, 268] on div "Update selection" at bounding box center [512, 268] width 36 height 8
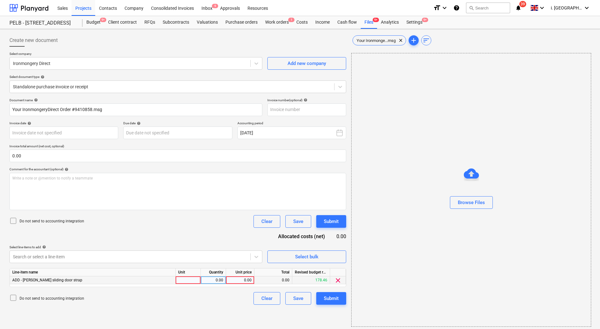
click at [189, 280] on div at bounding box center [188, 280] width 25 height 8
type input "1"
type input "178.46"
click at [95, 133] on body "Sales Projects Contacts Company Consolidated Invoices Inbox 9 Approvals Resourc…" at bounding box center [300, 164] width 600 height 329
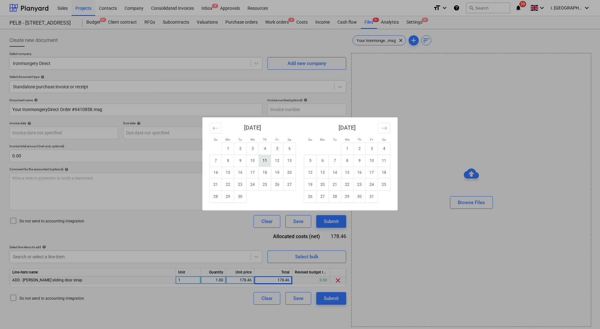
click at [264, 161] on td "11" at bounding box center [265, 161] width 12 height 12
type input "[DATE]"
click at [163, 128] on body "Sales Projects Contacts Company Consolidated Invoices Inbox 9 Approvals Resourc…" at bounding box center [300, 164] width 600 height 329
click at [263, 160] on td "11" at bounding box center [265, 161] width 12 height 12
type input "[DATE]"
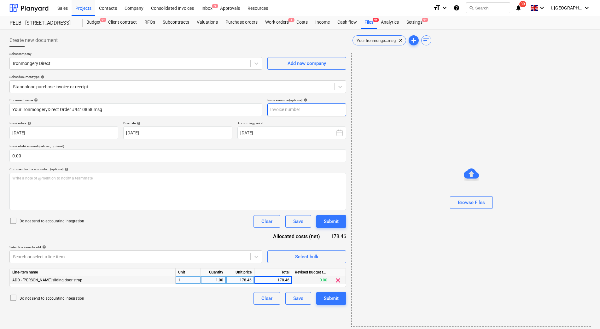
click at [294, 108] on input "text" at bounding box center [306, 109] width 79 height 13
type input "9410858"
click at [333, 297] on div "Submit" at bounding box center [331, 298] width 15 height 8
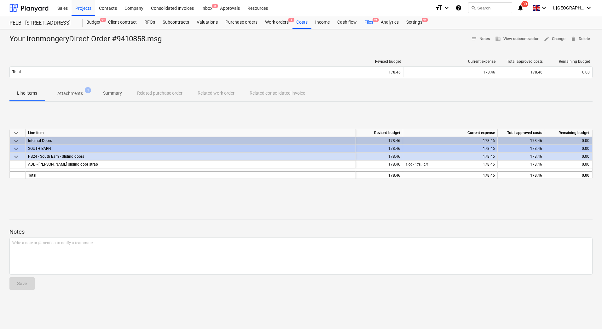
click at [368, 24] on div "Files 9+" at bounding box center [369, 22] width 16 height 13
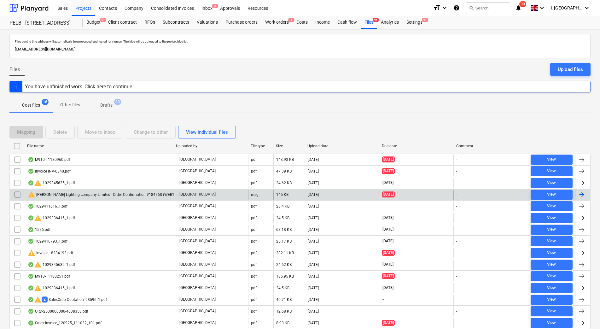
click at [62, 194] on div "warning [PERSON_NAME] Lighting company Limited_ Order Confirmation #184768 (WEB…" at bounding box center [111, 195] width 167 height 8
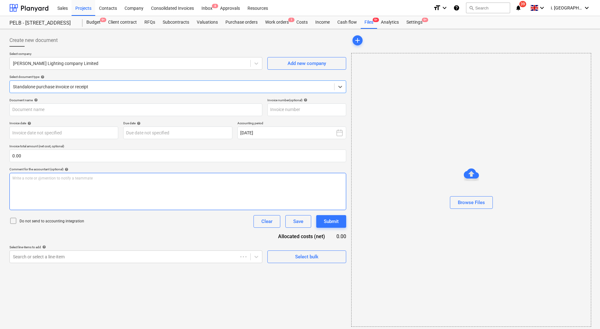
type input "184768 (WEB184768)"
type input "[DATE]"
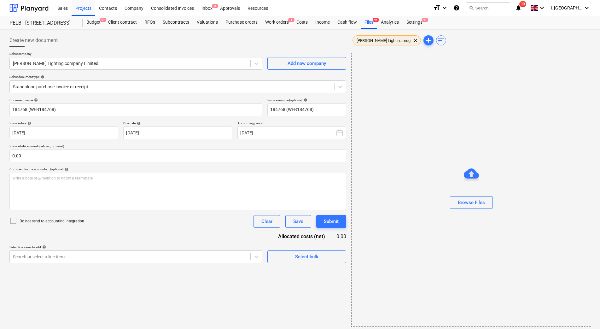
click at [384, 43] on div "[PERSON_NAME] Lightin...msg clear" at bounding box center [387, 40] width 68 height 10
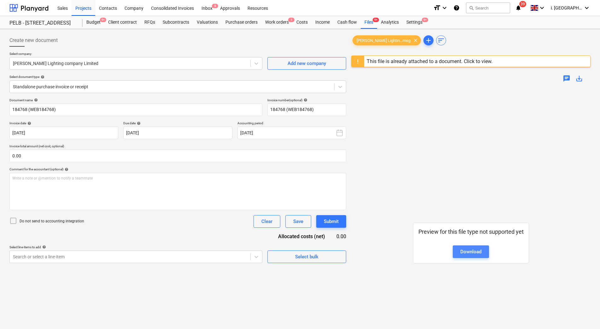
click at [483, 250] on link "Download" at bounding box center [471, 251] width 36 height 13
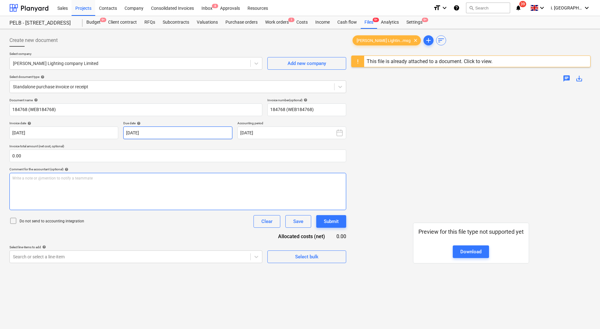
drag, startPoint x: 234, startPoint y: 179, endPoint x: 200, endPoint y: 134, distance: 56.3
click at [234, 179] on p "Write a note or @mention to notify a teammate [PERSON_NAME]" at bounding box center [177, 178] width 331 height 5
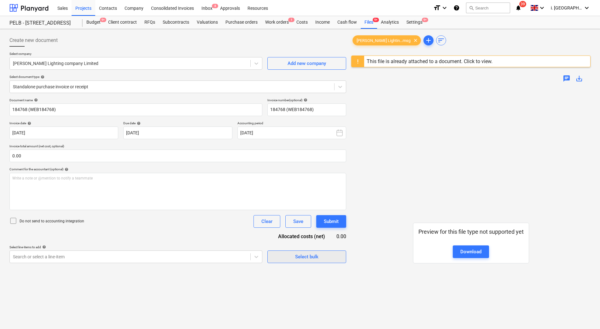
click at [286, 251] on button "Select bulk" at bounding box center [306, 256] width 79 height 13
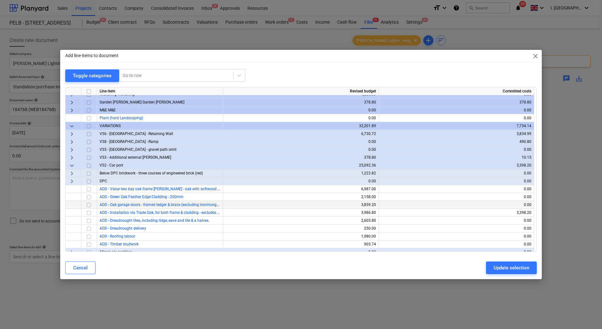
scroll to position [522, 0]
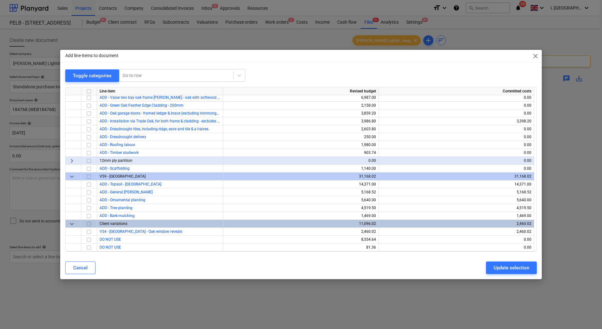
click at [70, 225] on span "keyboard_arrow_down" at bounding box center [72, 224] width 8 height 8
click at [73, 177] on span "keyboard_arrow_down" at bounding box center [72, 177] width 8 height 8
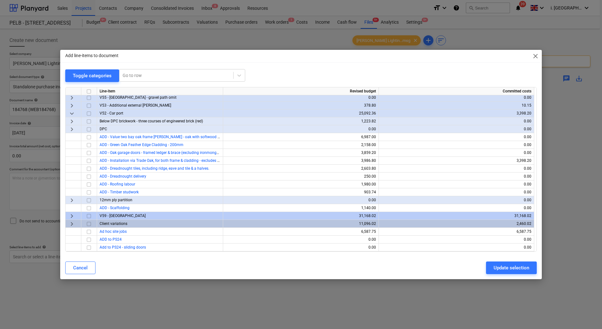
scroll to position [483, 0]
click at [72, 114] on span "keyboard_arrow_down" at bounding box center [72, 113] width 8 height 8
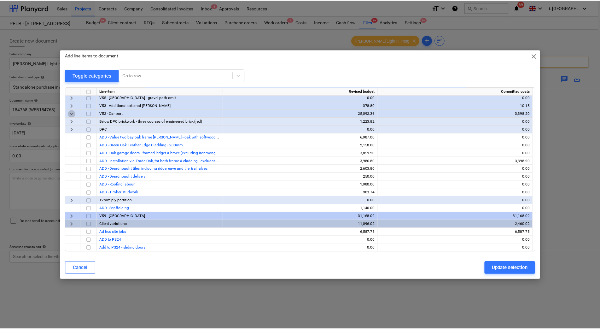
scroll to position [388, 0]
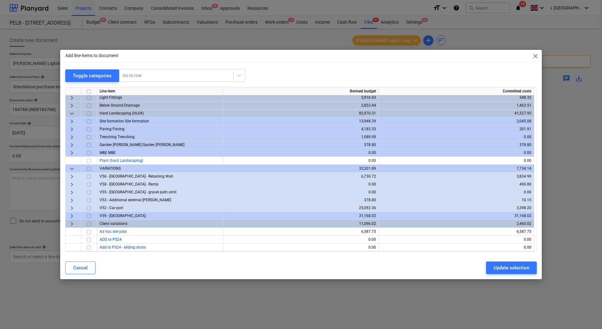
click at [72, 152] on span "keyboard_arrow_right" at bounding box center [72, 153] width 8 height 8
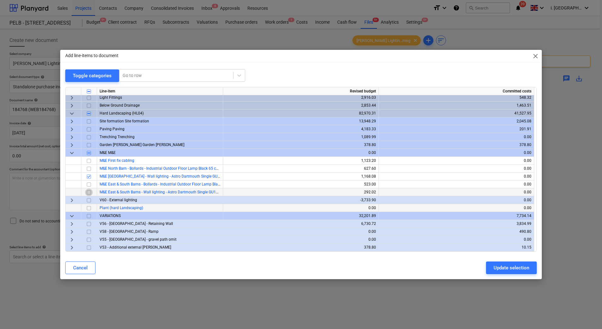
click at [88, 193] on input "checkbox" at bounding box center [89, 192] width 8 height 8
click at [520, 264] on div "Update selection" at bounding box center [512, 268] width 36 height 8
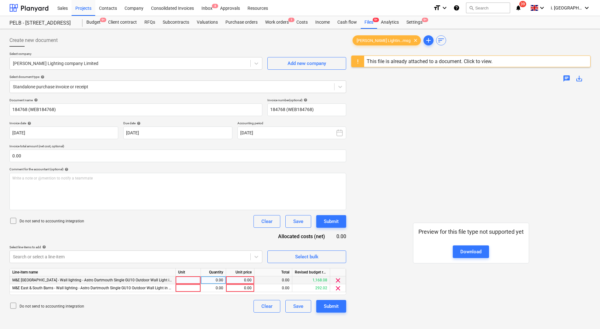
click at [184, 283] on div at bounding box center [188, 280] width 25 height 8
type input "1"
click at [192, 285] on div at bounding box center [188, 288] width 25 height 8
type input "1"
click at [214, 279] on div "0.00" at bounding box center [213, 280] width 20 height 8
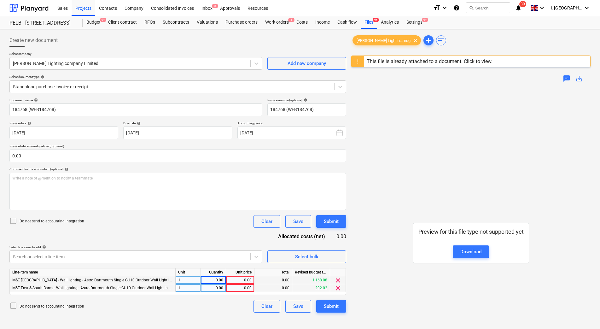
drag, startPoint x: 193, startPoint y: 287, endPoint x: 170, endPoint y: 287, distance: 22.4
click at [0, 0] on div "M&E East & South Barns - Wall lighting - Astro Dartmouth Single GU10 Outdoor Wa…" at bounding box center [0, 0] width 0 height 0
click at [337, 279] on span "clear" at bounding box center [338, 281] width 8 height 8
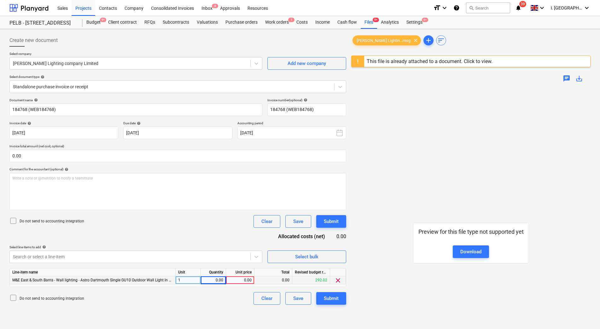
click at [205, 280] on div "0.00" at bounding box center [213, 280] width 20 height 8
type input "3"
click at [242, 280] on input "2" at bounding box center [240, 280] width 28 height 8
type input "27.12"
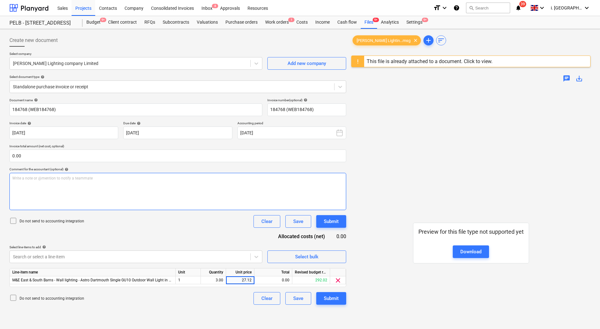
click at [208, 195] on div "Write a note or @mention to notify a teammate [PERSON_NAME]" at bounding box center [177, 191] width 337 height 37
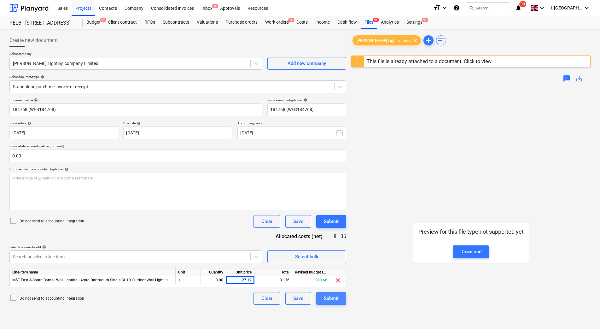
click at [336, 299] on div "Submit" at bounding box center [331, 298] width 15 height 8
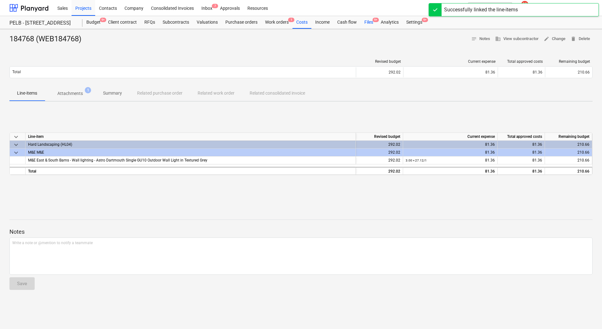
click at [370, 21] on div "Files 9+" at bounding box center [369, 22] width 16 height 13
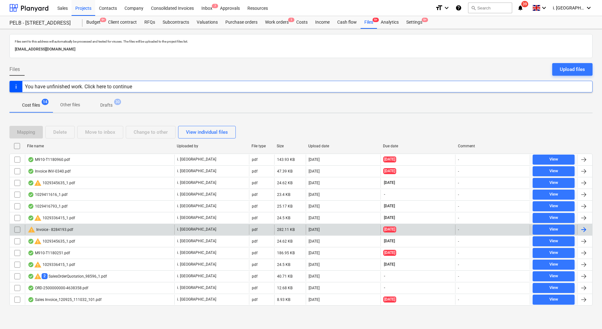
click at [45, 229] on div "warning Invoice - 8284193.pdf" at bounding box center [50, 230] width 45 height 8
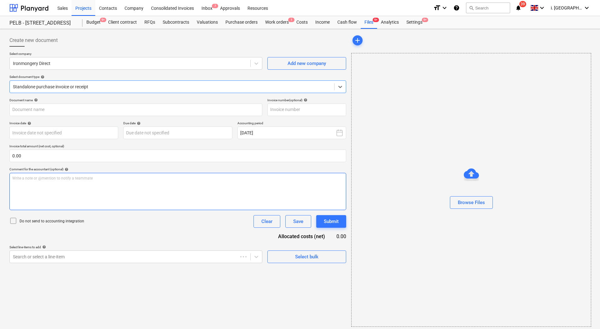
type input "8284193"
type input "[DATE]"
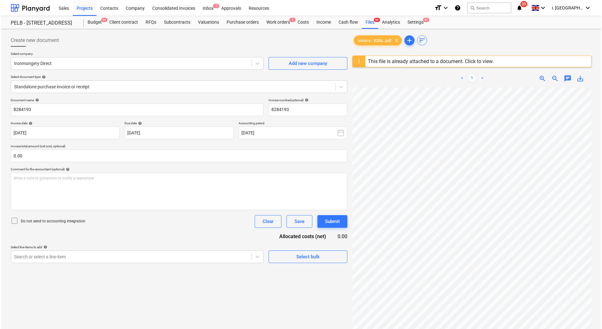
scroll to position [8, 27]
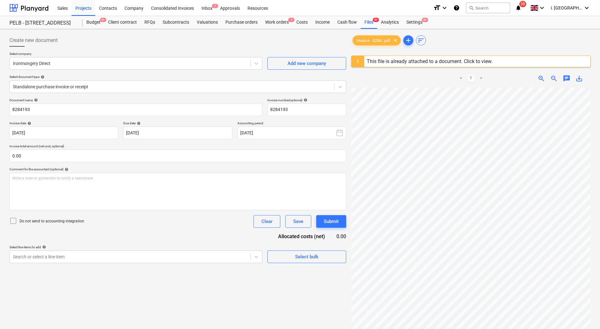
click at [579, 80] on span "save_alt" at bounding box center [580, 79] width 8 height 8
click at [208, 43] on div "Create new document" at bounding box center [177, 40] width 337 height 13
drag, startPoint x: 367, startPoint y: 24, endPoint x: 359, endPoint y: 29, distance: 9.9
click at [367, 24] on div "Files 9+" at bounding box center [369, 22] width 16 height 13
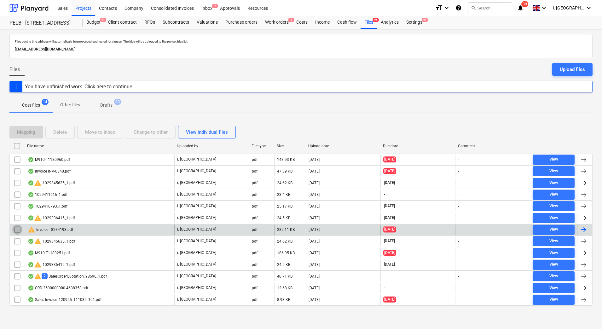
click at [17, 231] on input "checkbox" at bounding box center [17, 230] width 10 height 10
click at [59, 133] on div "Delete" at bounding box center [60, 132] width 14 height 8
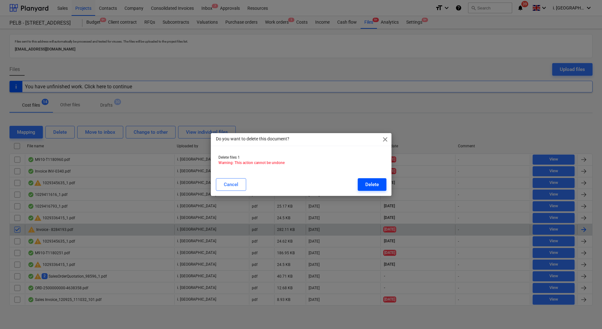
drag, startPoint x: 372, startPoint y: 183, endPoint x: 256, endPoint y: 116, distance: 134.1
click at [372, 183] on div "Delete" at bounding box center [373, 184] width 14 height 8
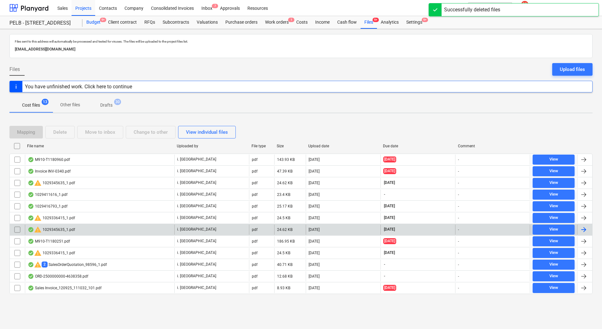
click at [97, 22] on div "Budget 9+" at bounding box center [94, 22] width 22 height 13
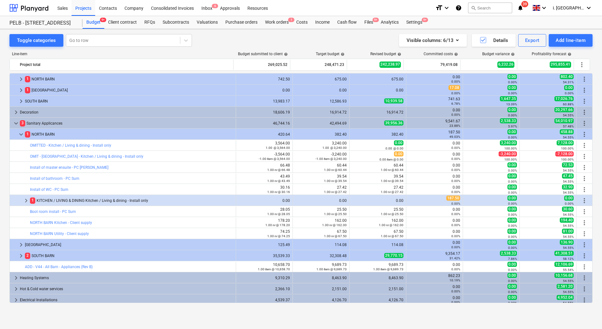
scroll to position [119, 0]
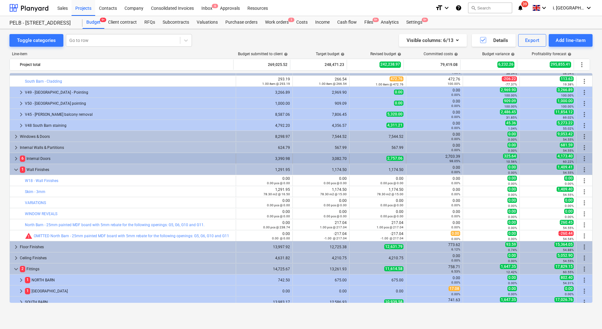
click at [12, 158] on span "keyboard_arrow_right" at bounding box center [16, 159] width 8 height 8
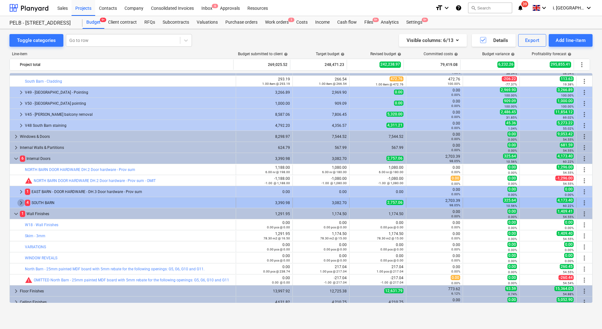
click at [21, 202] on span "keyboard_arrow_right" at bounding box center [21, 203] width 8 height 8
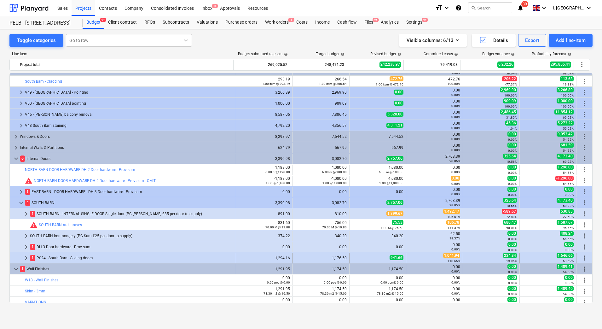
click at [82, 258] on div "1 PS24 - South Barn - Sliding doors" at bounding box center [131, 258] width 203 height 10
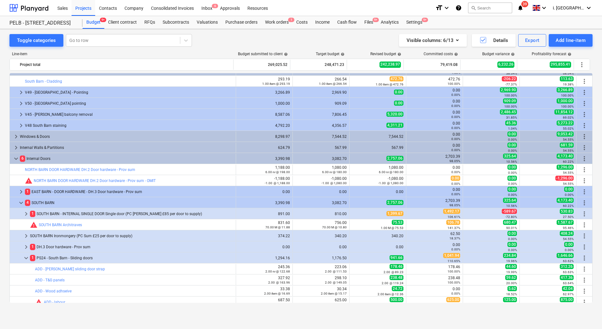
drag, startPoint x: 594, startPoint y: 147, endPoint x: 593, endPoint y: 157, distance: 10.4
click at [593, 157] on div "Toggle categories Go to row Visible columns : 6/13 Details Export Add line-item…" at bounding box center [301, 172] width 602 height 286
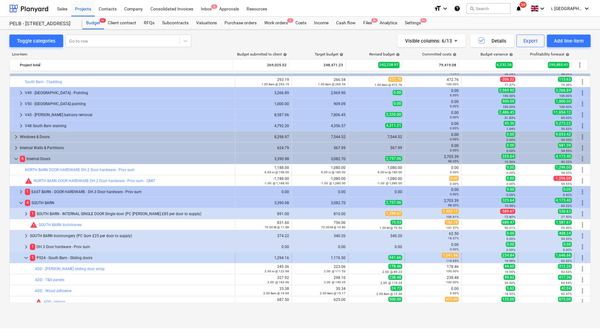
scroll to position [205, 0]
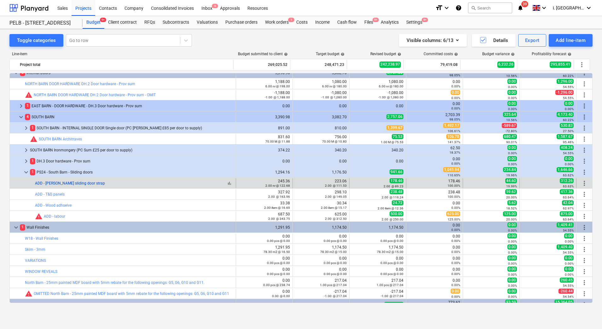
click at [78, 182] on link "ADD - [PERSON_NAME] sliding door strap" at bounding box center [70, 183] width 70 height 4
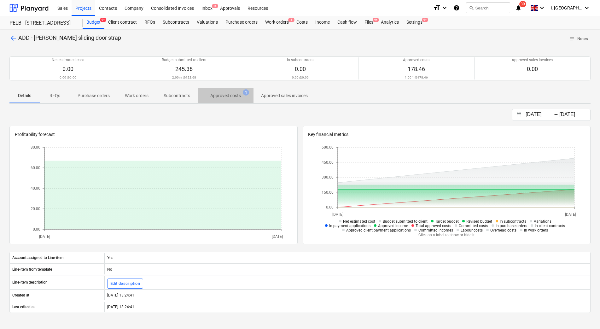
click at [231, 97] on p "Approved costs" at bounding box center [225, 95] width 31 height 7
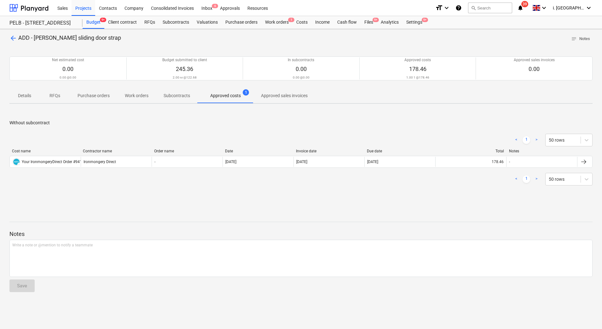
click at [231, 97] on p "Approved costs" at bounding box center [225, 95] width 31 height 7
click at [230, 98] on p "Approved costs" at bounding box center [225, 95] width 31 height 7
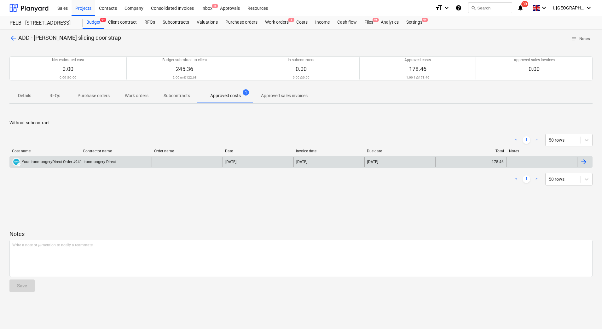
click at [62, 164] on div "DRAFT Your IronmongeryDirect Order #9410858.msg" at bounding box center [55, 162] width 87 height 8
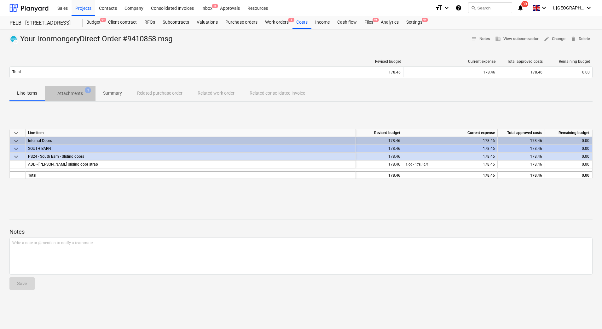
click at [77, 94] on p "Attachments" at bounding box center [70, 93] width 26 height 7
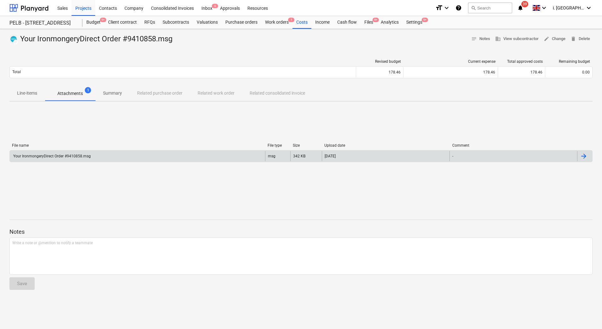
click at [197, 152] on div "Your IronmongeryDirect Order #9410858.msg" at bounding box center [137, 156] width 255 height 10
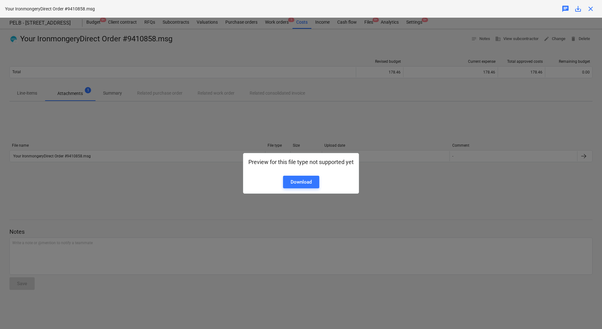
click at [192, 172] on div "Preview for this file type not supported yet Download" at bounding box center [301, 173] width 602 height 311
click at [404, 165] on div "Preview for this file type not supported yet Download" at bounding box center [301, 173] width 602 height 311
drag, startPoint x: 393, startPoint y: 127, endPoint x: 294, endPoint y: 132, distance: 99.1
click at [392, 127] on div "Preview for this file type not supported yet Download" at bounding box center [301, 173] width 602 height 311
click at [313, 175] on div at bounding box center [301, 171] width 105 height 10
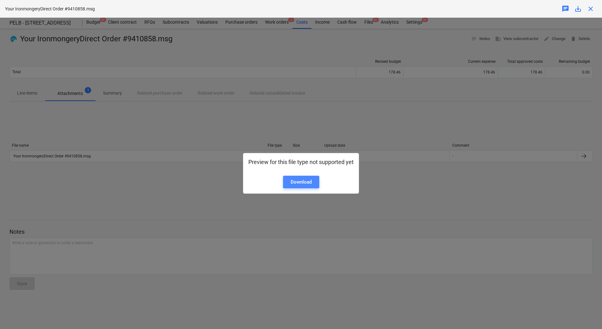
click at [313, 182] on link "Download" at bounding box center [301, 182] width 36 height 13
drag, startPoint x: 199, startPoint y: 136, endPoint x: 200, endPoint y: 130, distance: 6.4
click at [199, 136] on div "Preview for this file type not supported yet Download" at bounding box center [301, 173] width 602 height 311
click at [192, 139] on div "Preview for this file type not supported yet Download" at bounding box center [301, 173] width 602 height 311
click at [229, 138] on div "Preview for this file type not supported yet Download" at bounding box center [301, 173] width 602 height 311
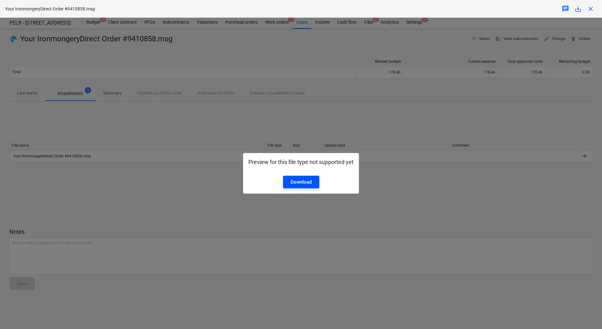
click at [302, 185] on div "Download" at bounding box center [301, 182] width 21 height 8
drag, startPoint x: 231, startPoint y: 97, endPoint x: 282, endPoint y: 97, distance: 51.4
click at [231, 97] on div "Preview for this file type not supported yet Download" at bounding box center [301, 173] width 602 height 311
click at [592, 9] on span "close" at bounding box center [591, 9] width 8 height 8
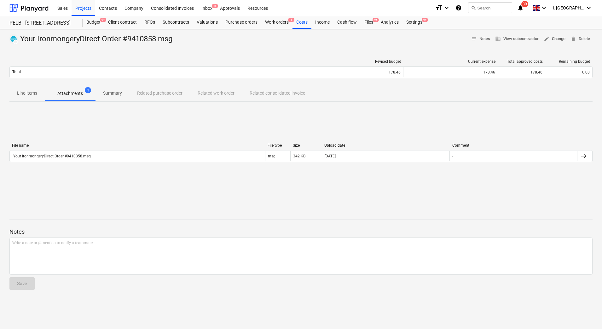
click at [556, 39] on span "edit Change" at bounding box center [555, 38] width 22 height 7
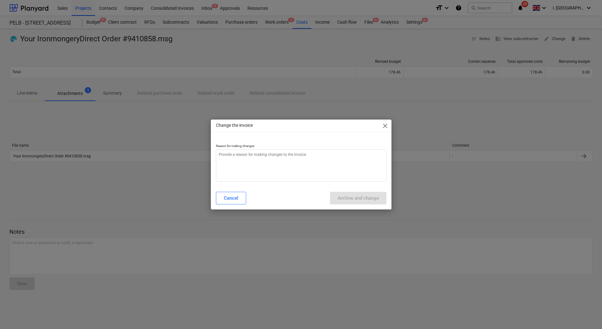
click at [382, 128] on span "close" at bounding box center [386, 126] width 8 height 8
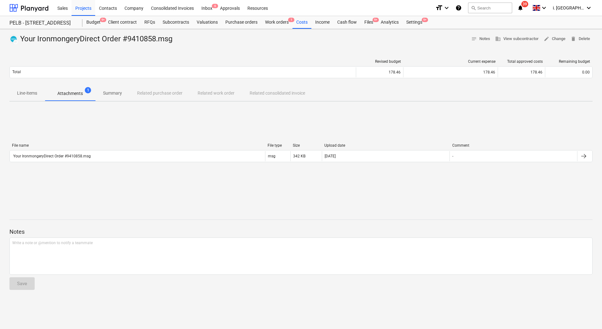
type textarea "x"
click at [480, 38] on span "notes Notes" at bounding box center [481, 38] width 19 height 7
click at [117, 95] on p "Summary" at bounding box center [112, 93] width 19 height 7
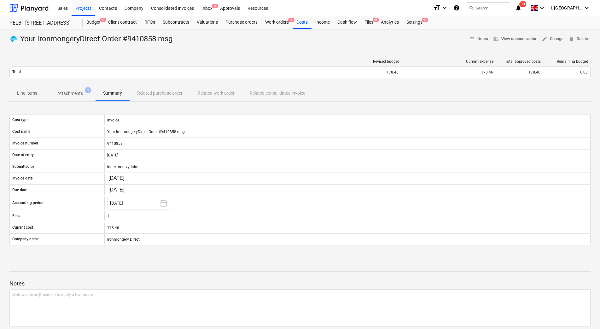
click at [150, 95] on div "Line-items Attachments 1 Summary Related purchase order Related work order Rela…" at bounding box center [299, 93] width 581 height 15
click at [84, 10] on div "Projects" at bounding box center [84, 8] width 24 height 16
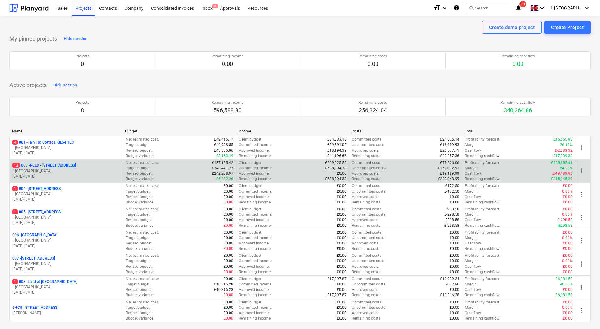
click at [48, 165] on p "13 003 - PELB - [GEOGRAPHIC_DATA], [GEOGRAPHIC_DATA], GL2 7NE" at bounding box center [44, 165] width 64 height 5
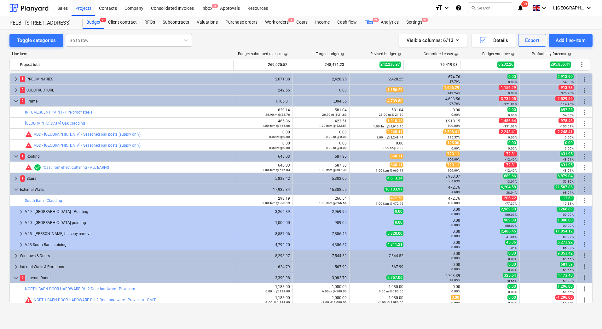
click at [371, 20] on div "Files 9+" at bounding box center [369, 22] width 16 height 13
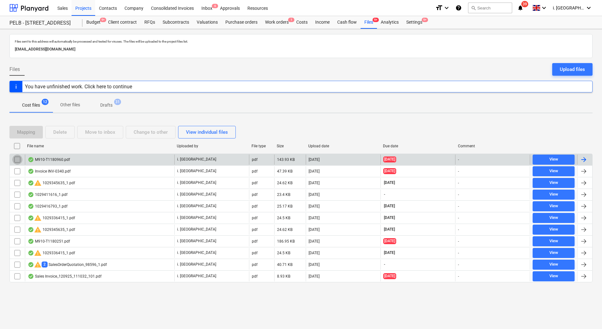
click at [17, 159] on input "checkbox" at bounding box center [17, 160] width 10 height 10
drag, startPoint x: 114, startPoint y: 148, endPoint x: 122, endPoint y: 146, distance: 7.6
click at [114, 148] on div "File name" at bounding box center [100, 146] width 150 height 10
checkbox input "false"
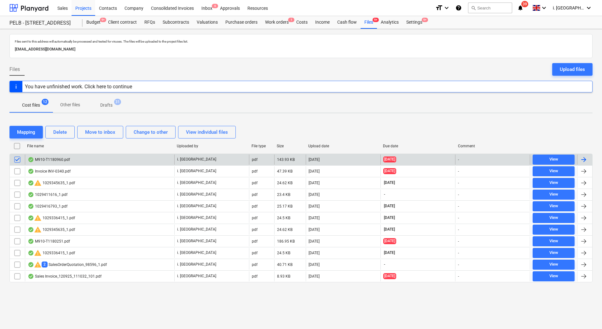
checkbox input "false"
checkbox input "true"
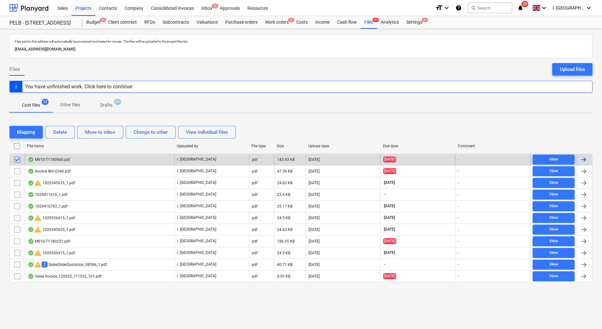
checkbox input "false"
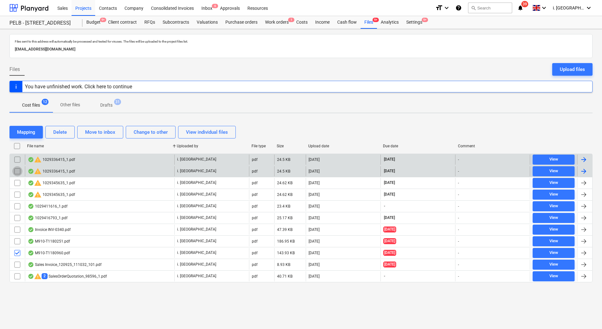
click at [18, 171] on input "checkbox" at bounding box center [17, 171] width 10 height 10
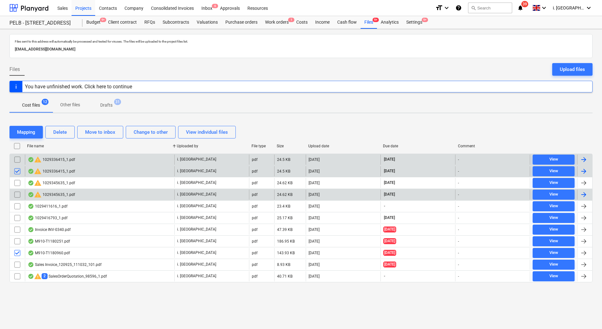
click at [19, 194] on input "checkbox" at bounding box center [17, 195] width 10 height 10
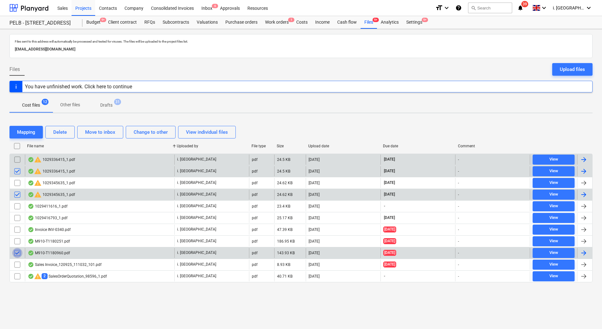
click at [16, 254] on input "checkbox" at bounding box center [17, 253] width 10 height 10
click at [86, 6] on div "Projects" at bounding box center [84, 8] width 24 height 16
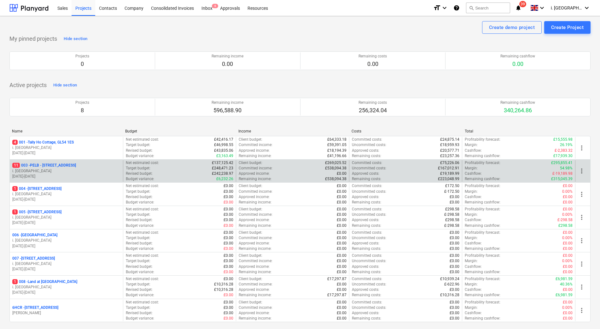
click at [76, 165] on p "11 003 - PELB - [GEOGRAPHIC_DATA], [GEOGRAPHIC_DATA], GL2 7NE" at bounding box center [44, 165] width 64 height 5
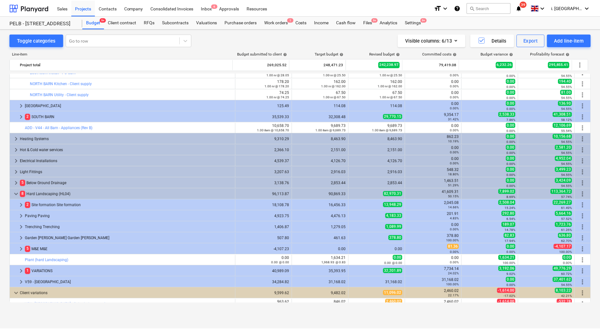
scroll to position [665, 0]
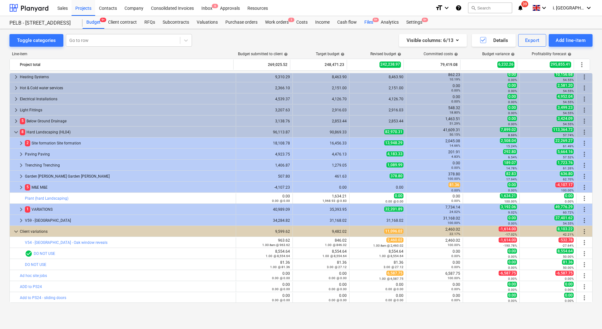
click at [369, 24] on div "Files 9+" at bounding box center [369, 22] width 16 height 13
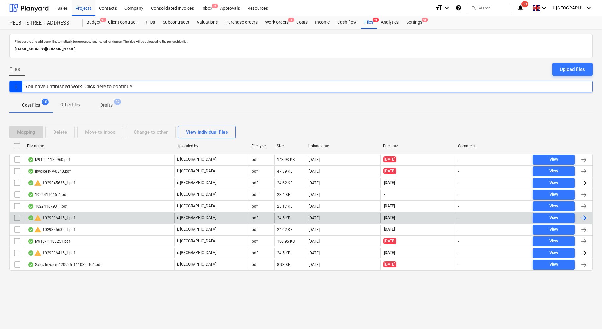
click at [55, 218] on div "warning 1029336415_1.pdf" at bounding box center [51, 218] width 47 height 8
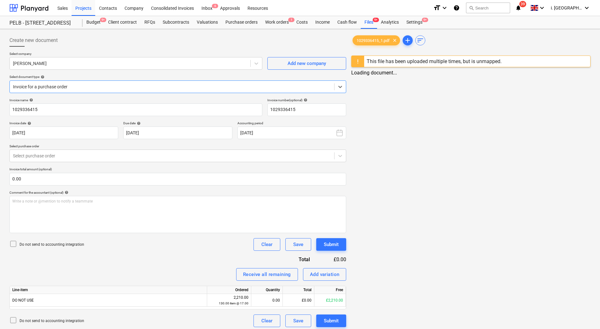
type input "1029336415"
type input "[DATE]"
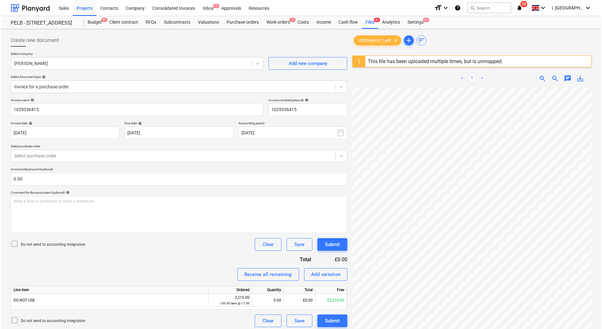
scroll to position [1, 46]
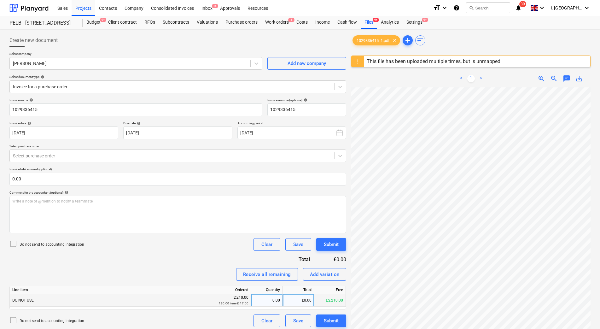
click at [148, 303] on div "DO NOT USE" at bounding box center [108, 300] width 197 height 13
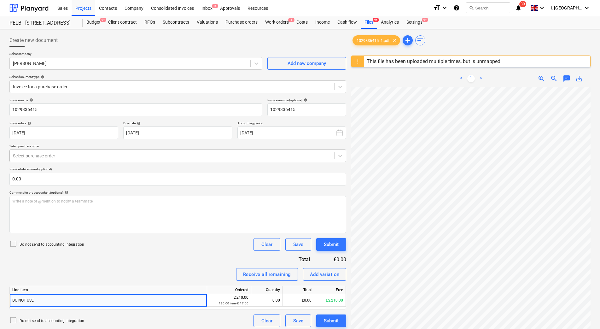
click at [93, 156] on div at bounding box center [172, 156] width 318 height 6
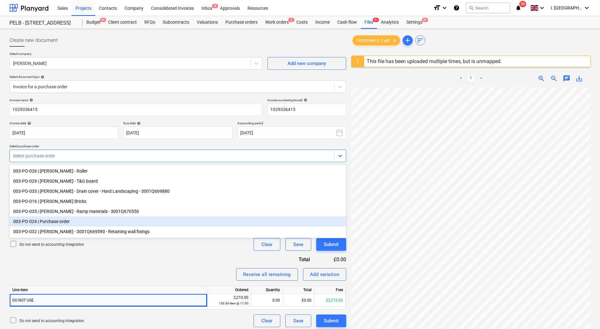
click at [81, 224] on div "003-PO-024 | Purchase order" at bounding box center [177, 221] width 337 height 10
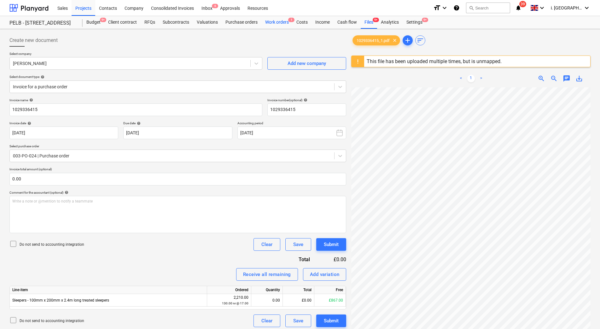
click at [276, 24] on div "Work orders 1" at bounding box center [276, 22] width 31 height 13
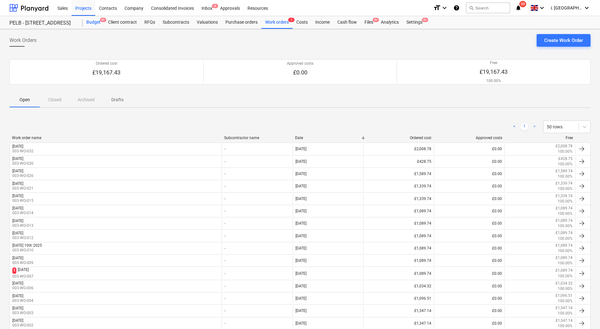
click at [91, 20] on div "Budget 9+" at bounding box center [94, 22] width 22 height 13
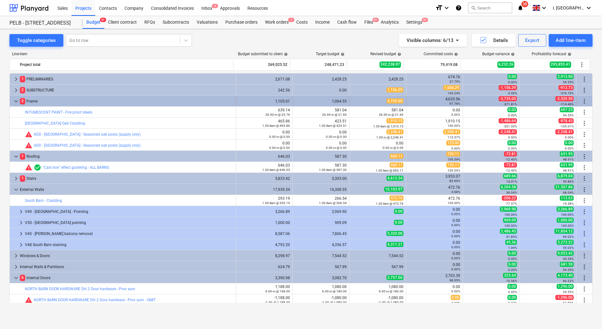
click at [15, 100] on span "keyboard_arrow_down" at bounding box center [16, 101] width 8 height 8
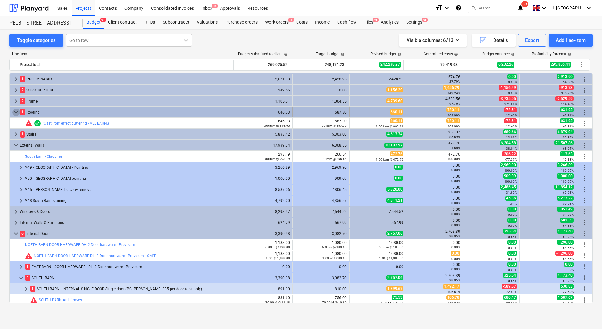
click at [14, 113] on span "keyboard_arrow_down" at bounding box center [16, 112] width 8 height 8
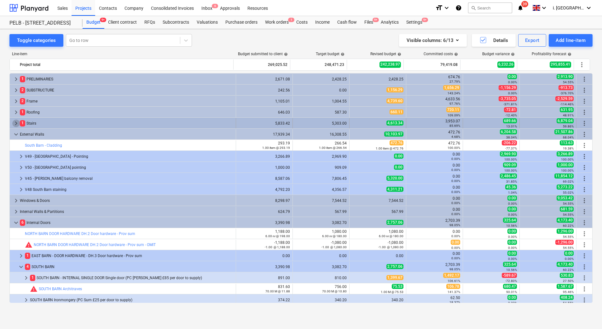
click at [17, 125] on span "keyboard_arrow_right" at bounding box center [16, 124] width 8 height 8
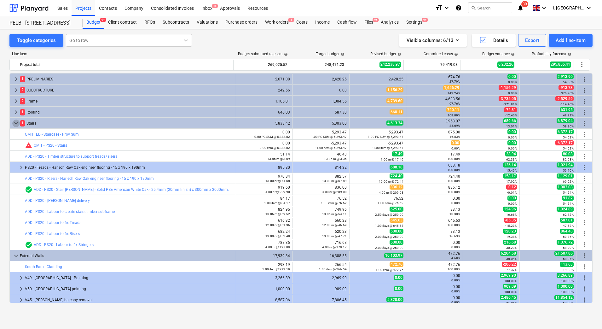
click at [17, 125] on span "keyboard_arrow_down" at bounding box center [16, 124] width 8 height 8
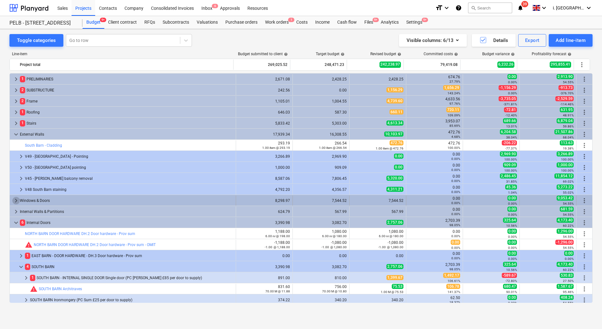
click at [13, 200] on span "keyboard_arrow_right" at bounding box center [16, 201] width 8 height 8
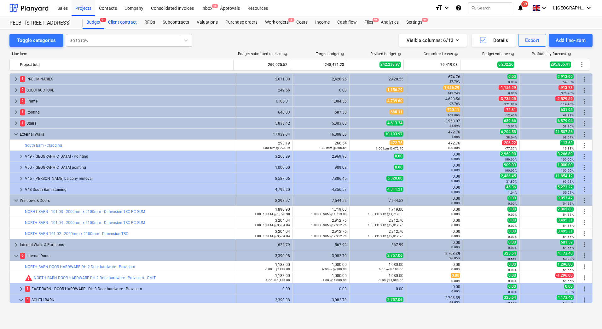
click at [126, 23] on div "Client contract" at bounding box center [122, 22] width 36 height 13
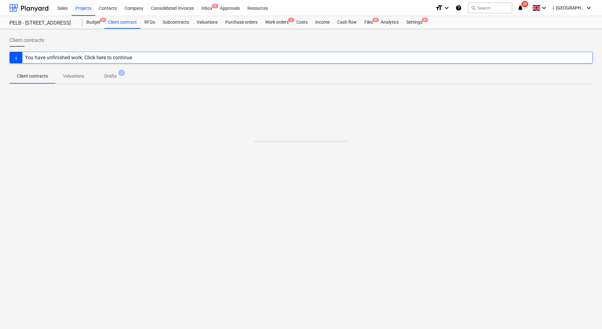
click at [124, 22] on div "Client contract" at bounding box center [122, 22] width 36 height 13
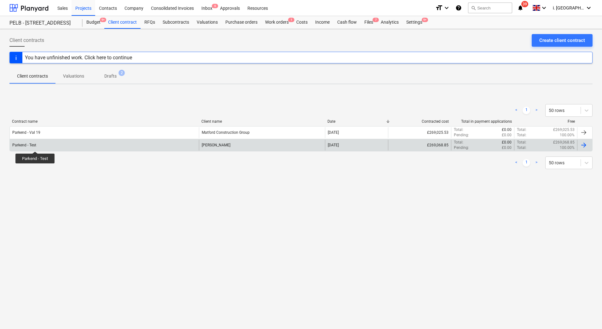
click at [35, 146] on div "Parkend - Test" at bounding box center [24, 145] width 24 height 4
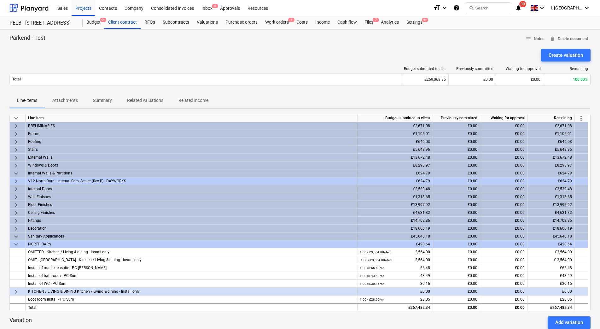
click at [13, 248] on span "keyboard_arrow_down" at bounding box center [16, 245] width 8 height 8
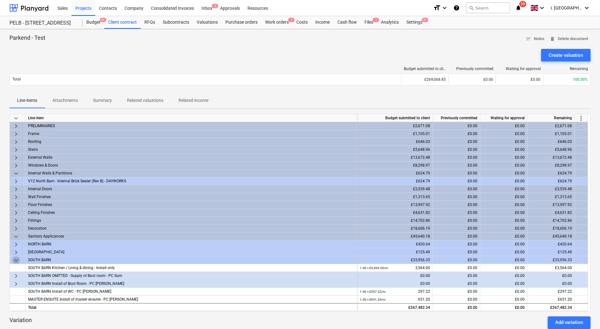
click at [15, 261] on span "keyboard_arrow_down" at bounding box center [16, 260] width 8 height 8
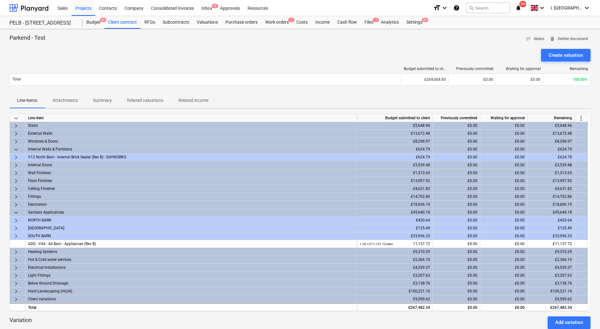
click at [15, 143] on span "keyboard_arrow_right" at bounding box center [16, 142] width 8 height 8
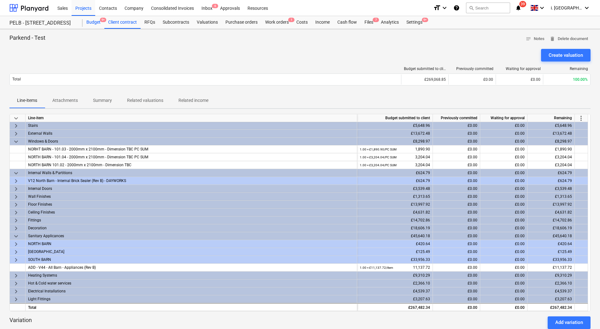
click at [97, 23] on div "Budget 9+" at bounding box center [94, 22] width 22 height 13
